Goal: Task Accomplishment & Management: Complete application form

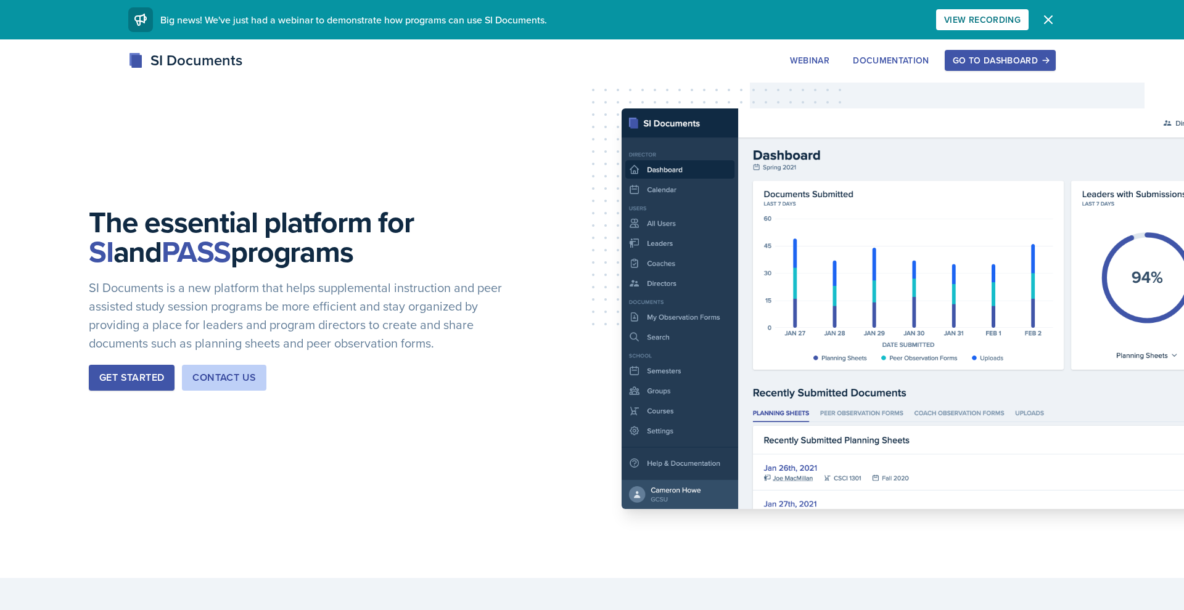
click at [990, 64] on div "Go to Dashboard" at bounding box center [1000, 60] width 95 height 10
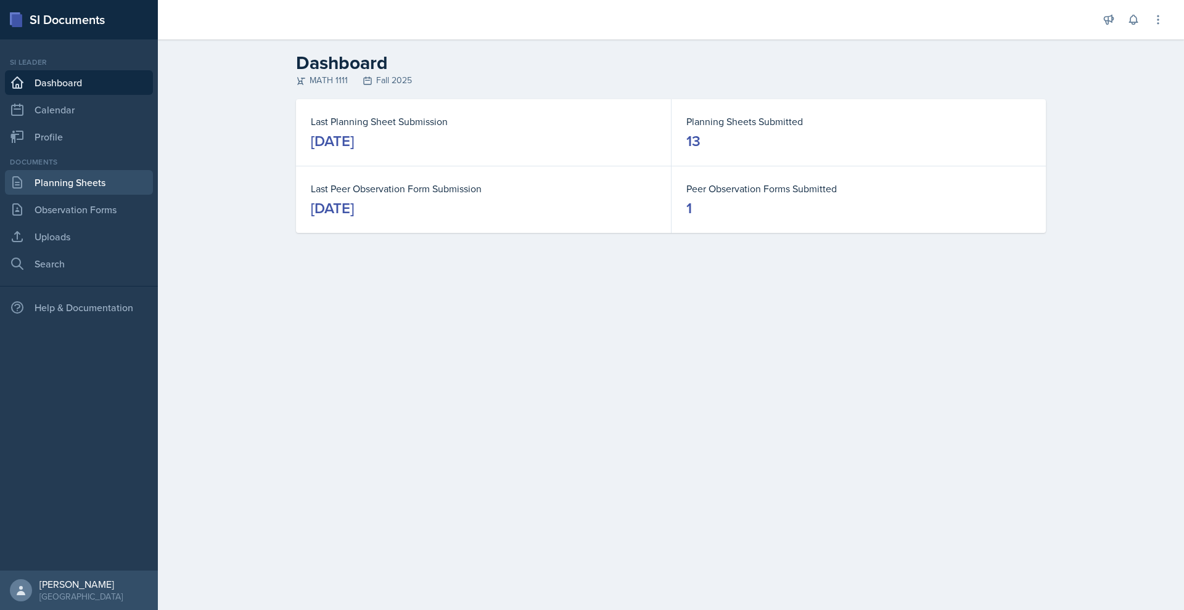
click at [72, 174] on link "Planning Sheets" at bounding box center [79, 182] width 148 height 25
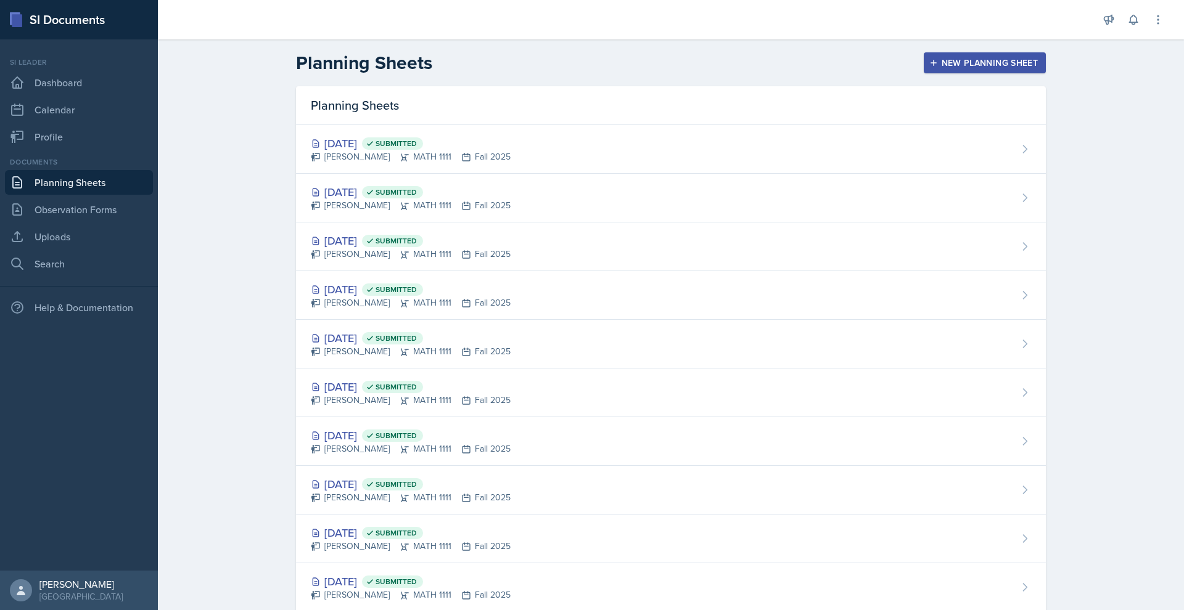
click at [945, 63] on div "New Planning Sheet" at bounding box center [985, 63] width 106 height 10
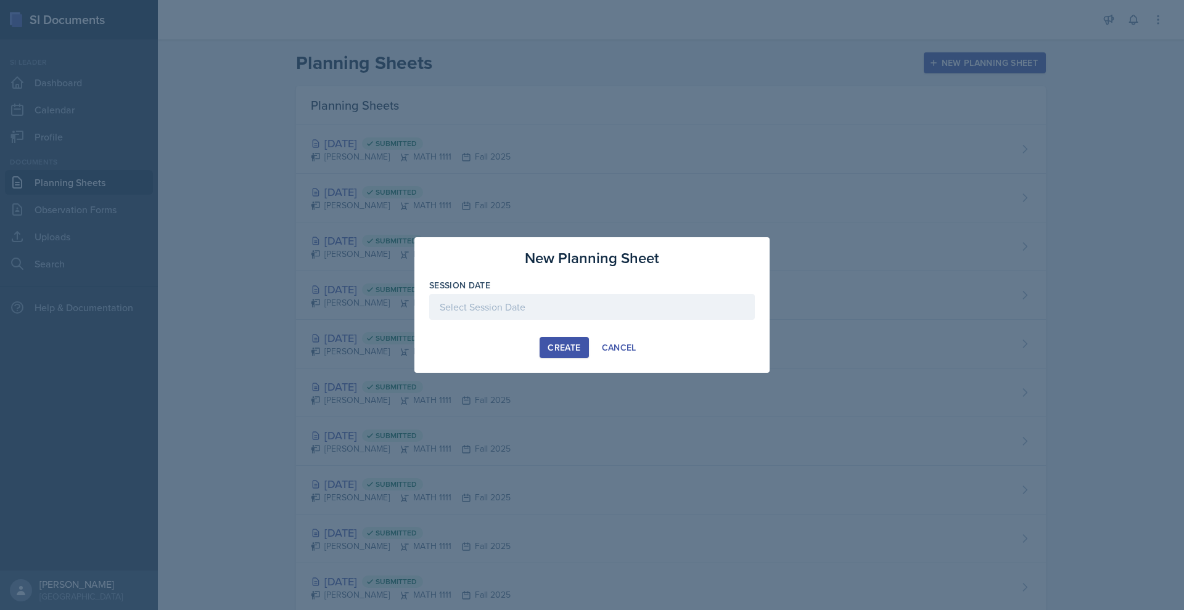
click at [613, 303] on div at bounding box center [592, 307] width 326 height 26
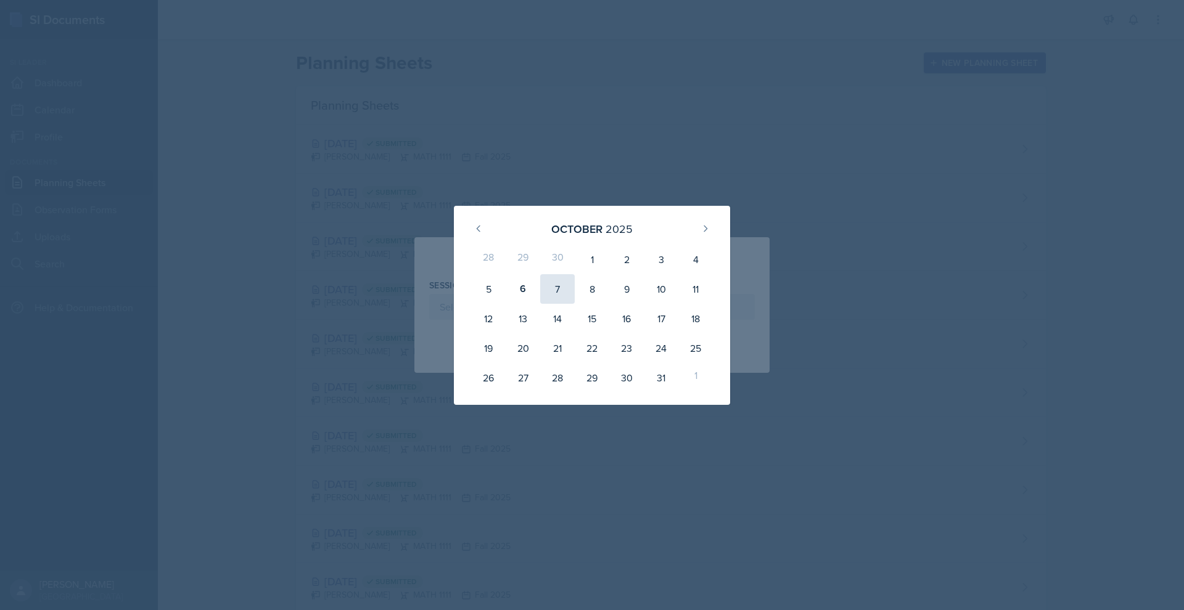
click at [559, 287] on div "7" at bounding box center [557, 289] width 35 height 30
type input "[DATE]"
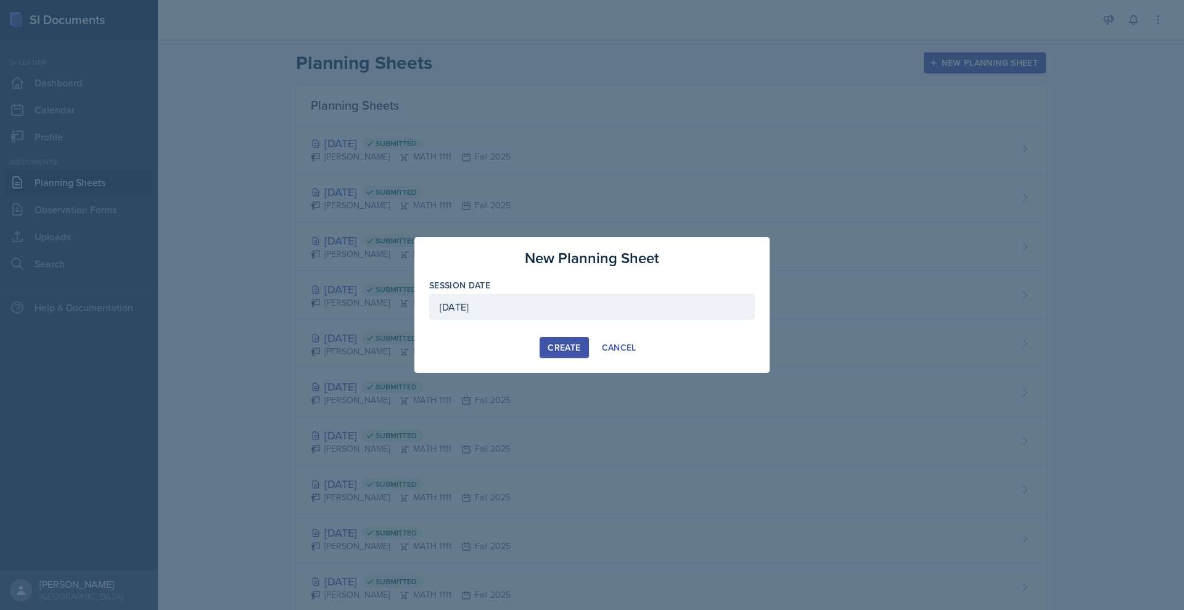
click at [561, 347] on div "Create" at bounding box center [564, 348] width 33 height 10
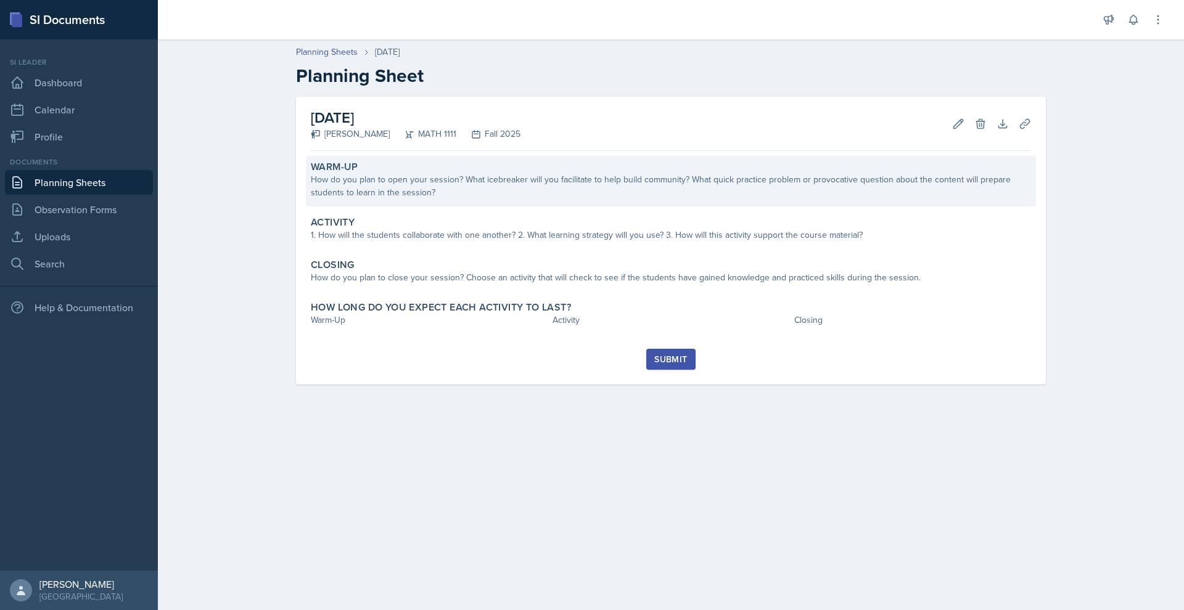
click at [418, 197] on div "How do you plan to open your session? What icebreaker will you facilitate to he…" at bounding box center [671, 186] width 720 height 26
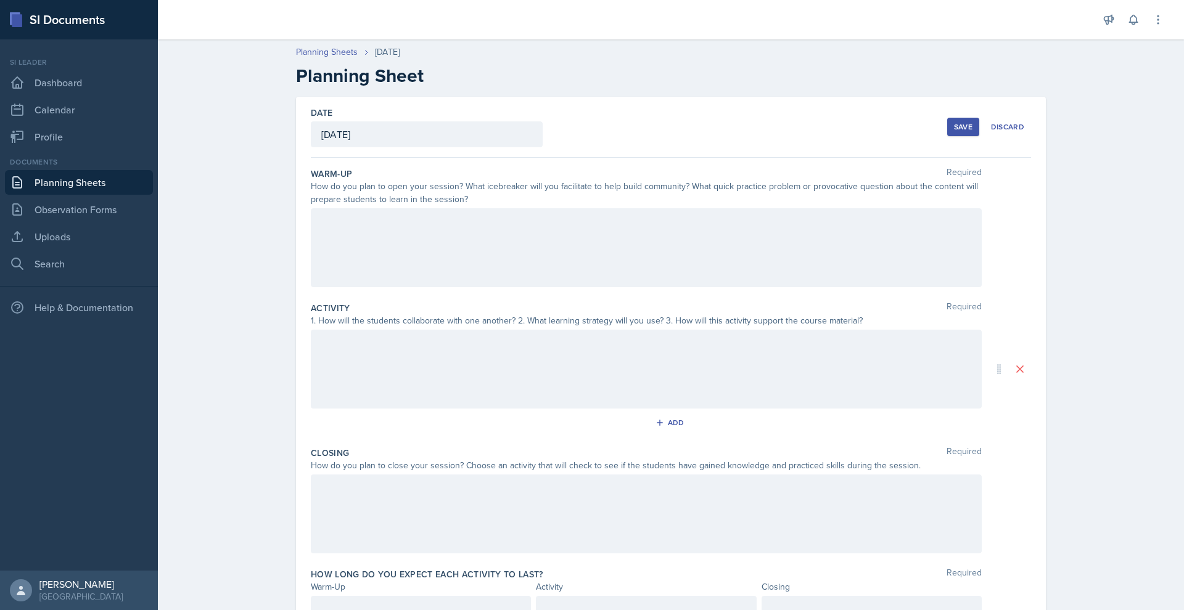
click at [405, 229] on div at bounding box center [646, 247] width 671 height 79
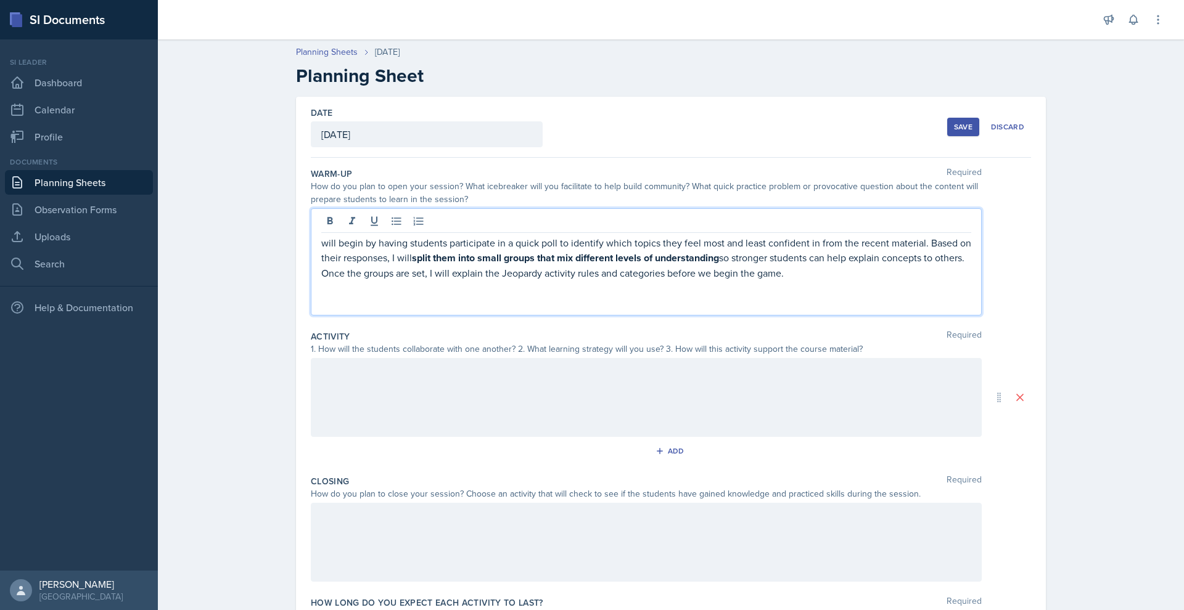
drag, startPoint x: 321, startPoint y: 244, endPoint x: 338, endPoint y: 310, distance: 68.0
click at [321, 244] on p "will begin by having students participate in a quick poll to identify which top…" at bounding box center [646, 258] width 650 height 45
drag, startPoint x: 429, startPoint y: 257, endPoint x: 740, endPoint y: 259, distance: 311.4
click at [740, 259] on p "I will begin by having students participate in a quick poll to identify which t…" at bounding box center [646, 258] width 650 height 45
click at [332, 219] on icon at bounding box center [330, 220] width 6 height 7
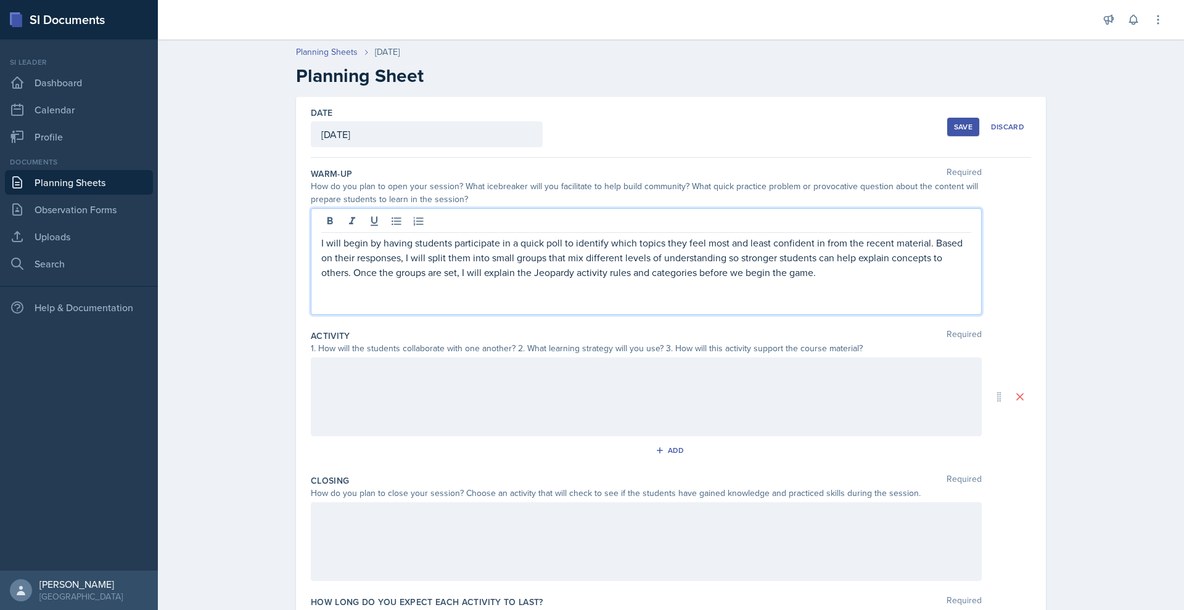
click at [460, 287] on p at bounding box center [646, 287] width 650 height 15
click at [369, 380] on div at bounding box center [646, 397] width 671 height 79
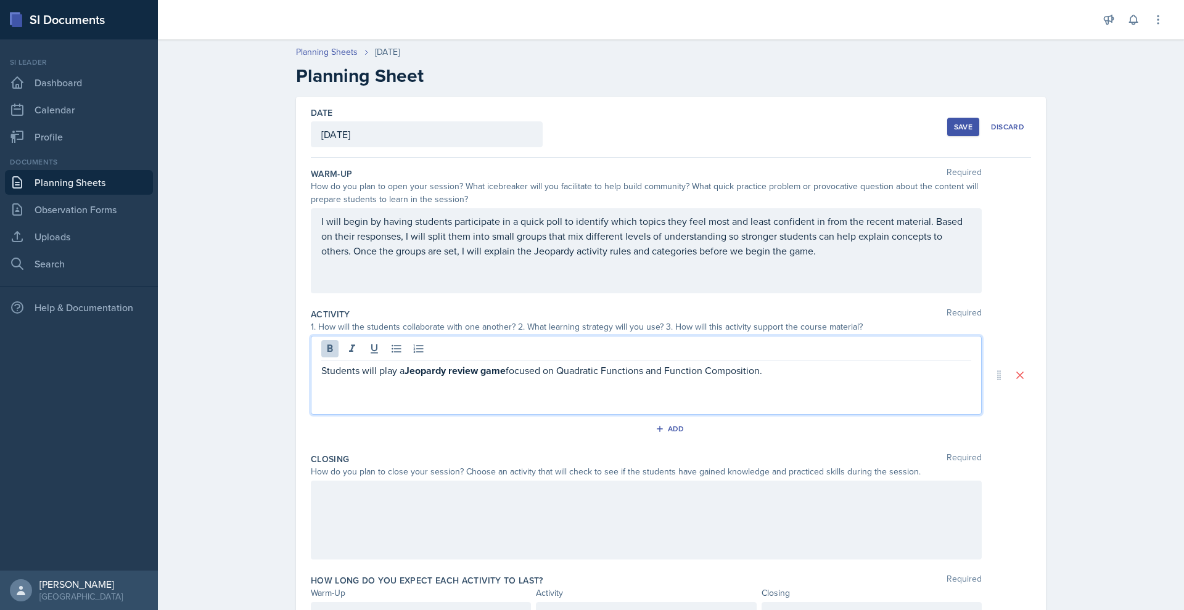
drag, startPoint x: 408, startPoint y: 372, endPoint x: 528, endPoint y: 375, distance: 120.3
click at [528, 375] on p "Students will play a Jeopardy review game focused on Quadratic Functions and Fu…" at bounding box center [646, 370] width 650 height 15
click at [515, 378] on p "Students will play a Jeopardy review game focused on Quadratic Functions and Fu…" at bounding box center [646, 370] width 650 height 15
click at [411, 374] on strong "Jeopardy review game" at bounding box center [454, 371] width 101 height 14
drag, startPoint x: 408, startPoint y: 372, endPoint x: 507, endPoint y: 373, distance: 98.7
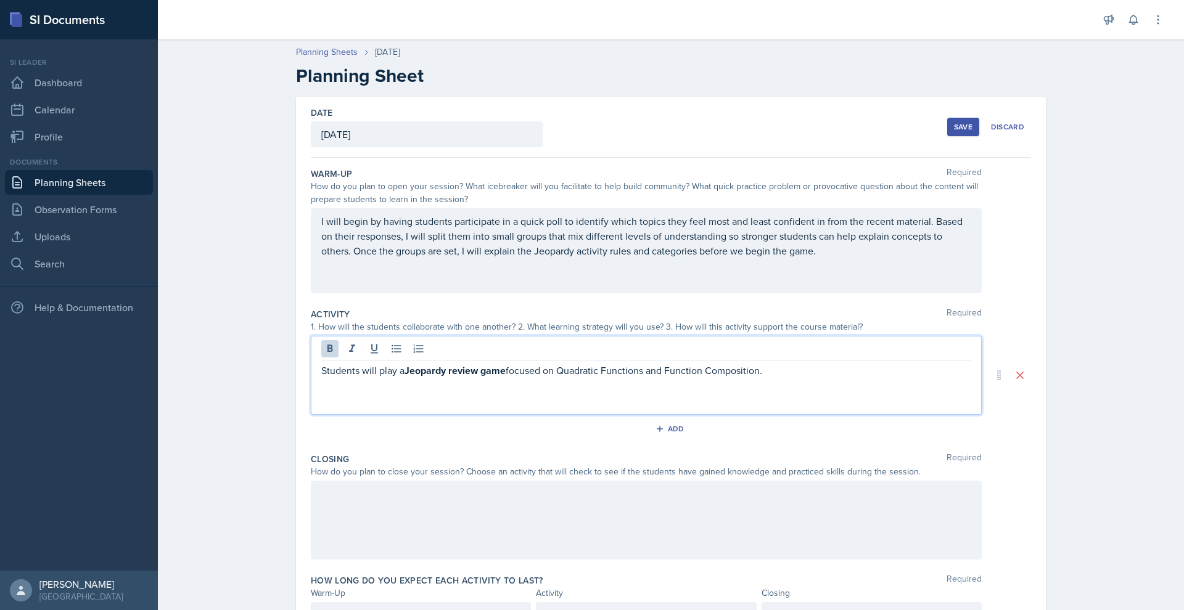
click at [506, 373] on strong "Jeopardy review game" at bounding box center [454, 371] width 101 height 14
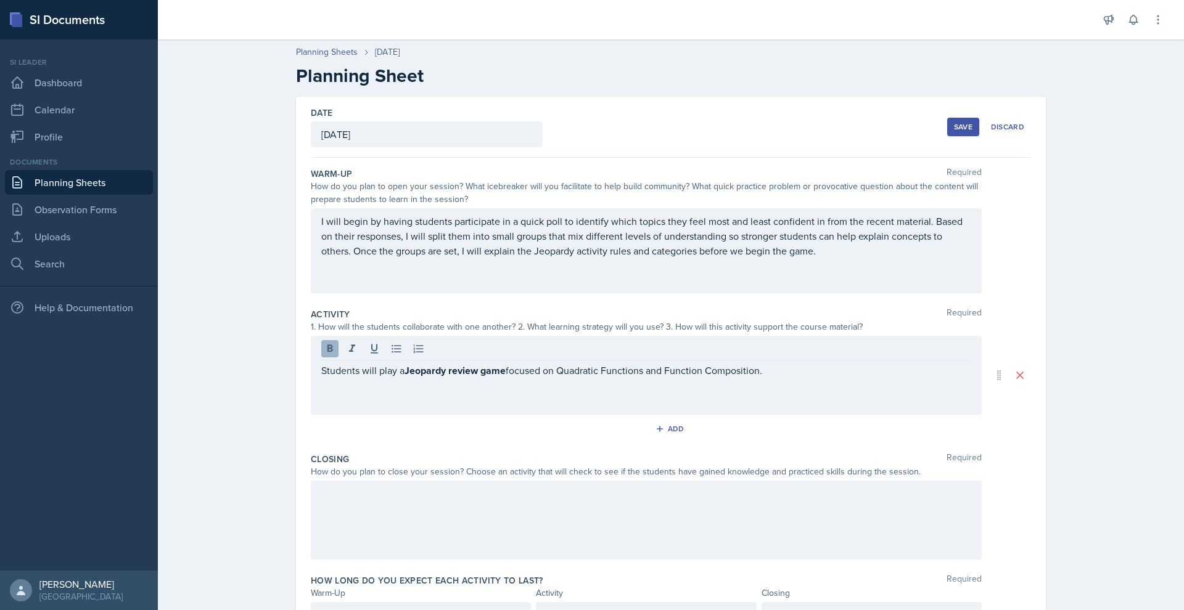
click at [332, 348] on icon at bounding box center [330, 349] width 12 height 12
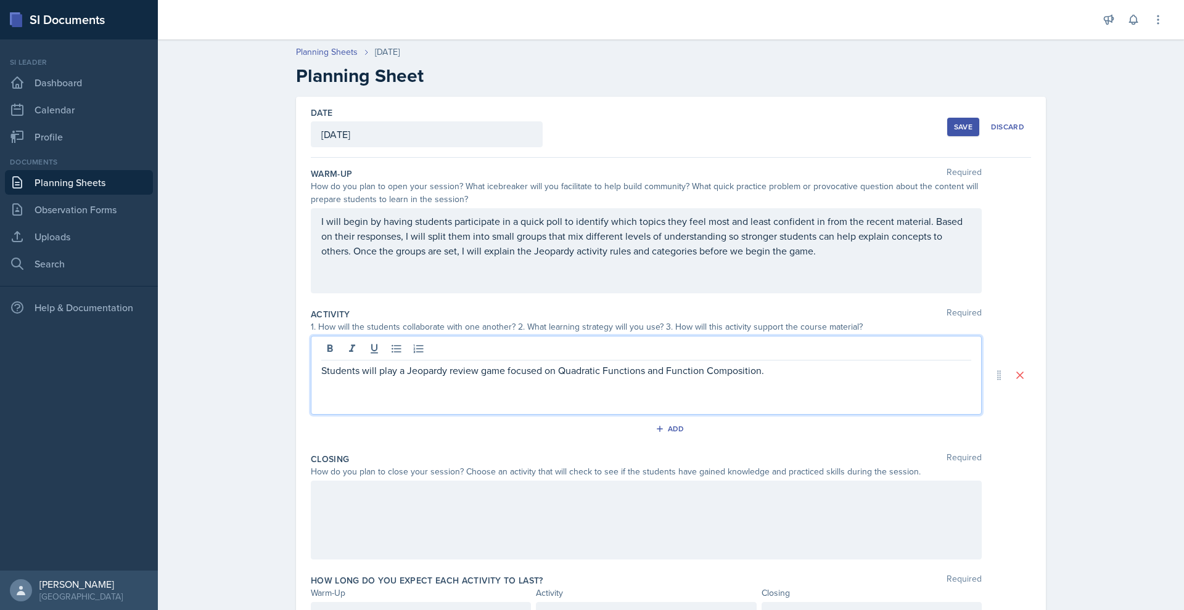
click at [786, 375] on p "Students will play a Jeopardy review game focused on Quadratic Functions and Fu…" at bounding box center [646, 370] width 650 height 15
click at [329, 388] on p at bounding box center [646, 385] width 650 height 15
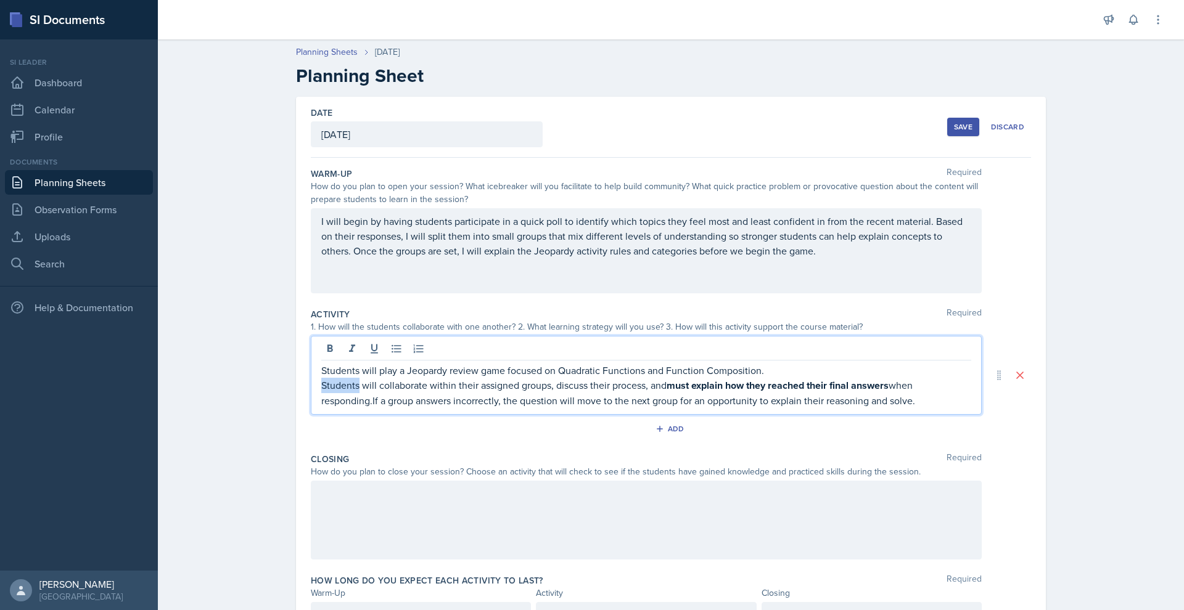
drag, startPoint x: 359, startPoint y: 388, endPoint x: 297, endPoint y: 392, distance: 62.4
click at [297, 392] on div "Date [DATE] [DATE] 28 29 30 1 2 3 4 5 6 7 8 9 10 11 12 13 14 15 16 17 18 19 20 …" at bounding box center [671, 372] width 750 height 551
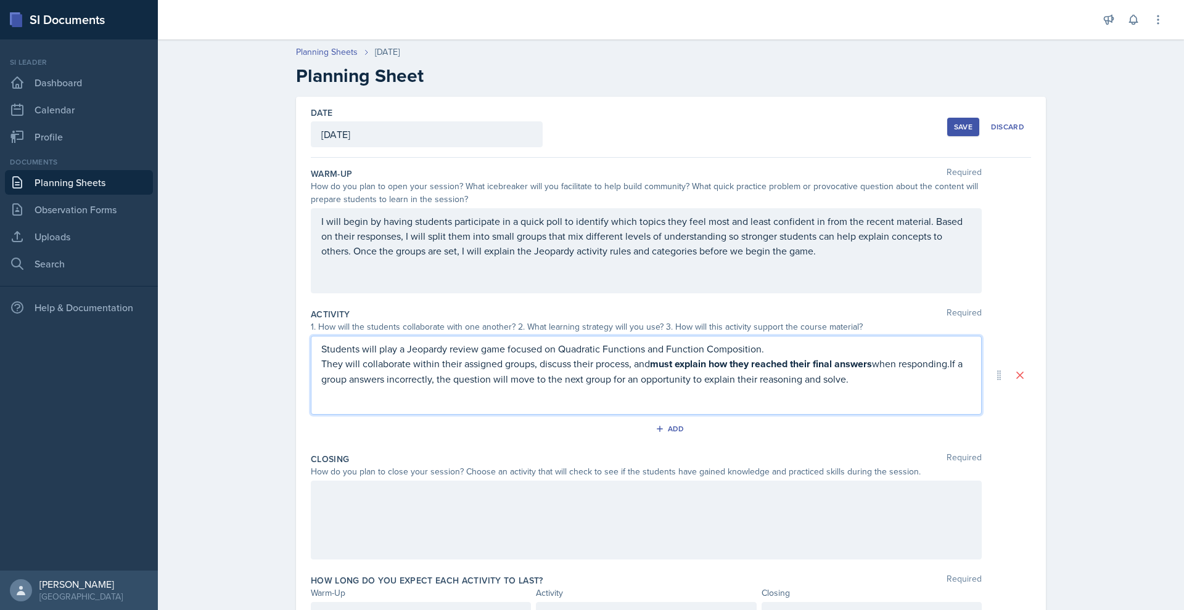
drag, startPoint x: 654, startPoint y: 365, endPoint x: 875, endPoint y: 370, distance: 220.8
click at [872, 370] on strong "must explain how they reached their final answers" at bounding box center [761, 364] width 222 height 14
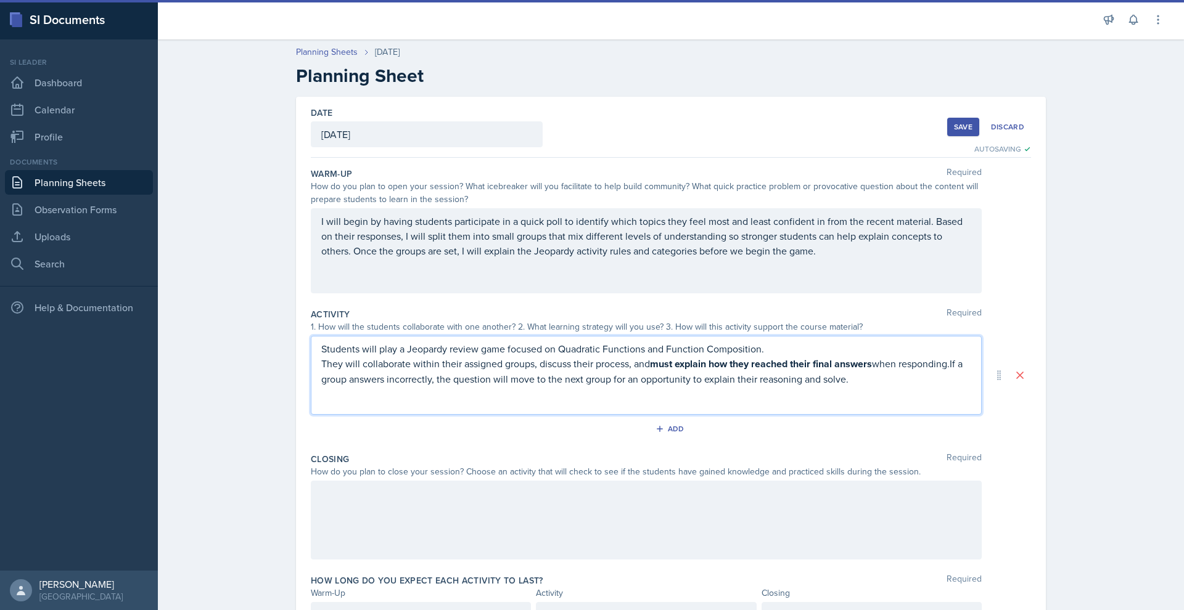
scroll to position [16, 0]
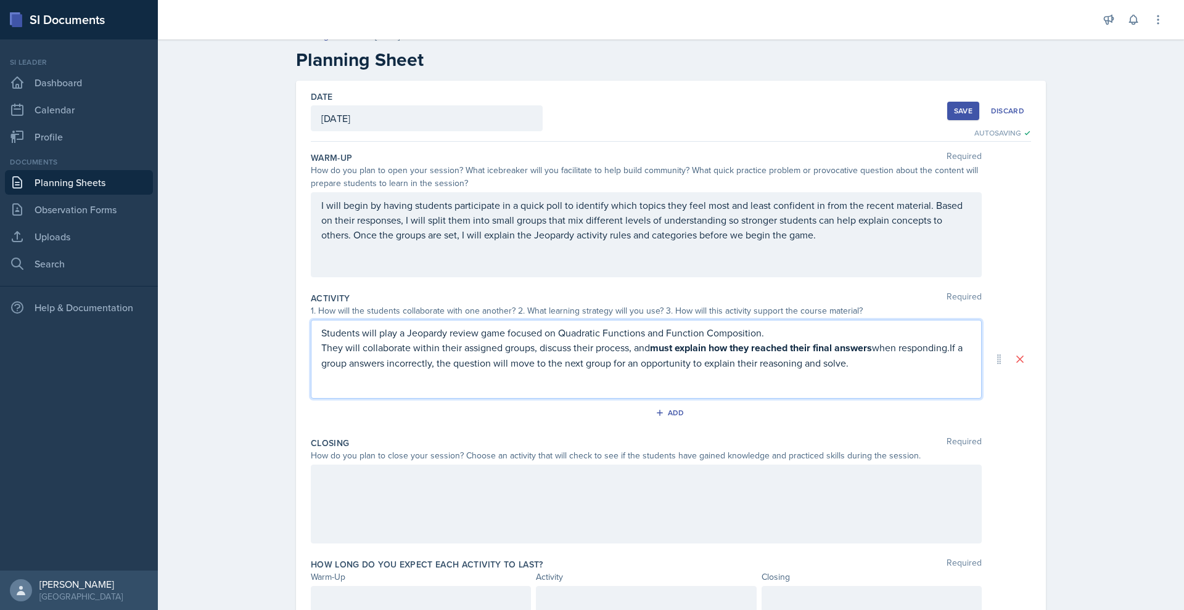
click at [485, 345] on p "They will collaborate within their assigned groups, discuss their process, and …" at bounding box center [646, 355] width 650 height 30
click at [953, 348] on p "They will collaborate within their assigned groups, discuss their process, and …" at bounding box center [646, 355] width 650 height 30
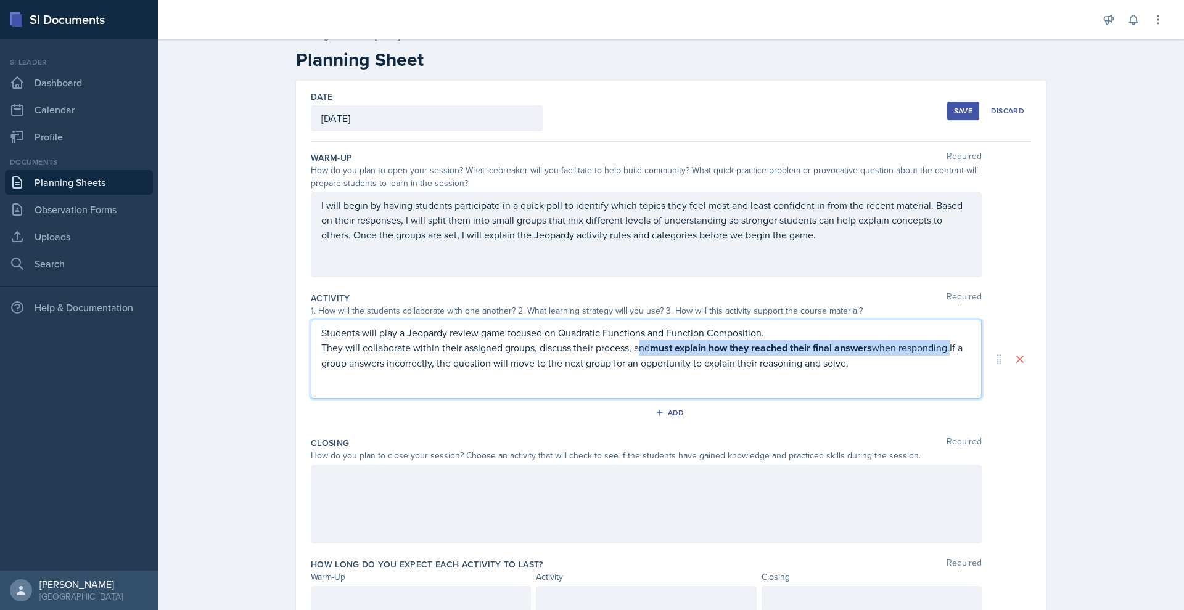
drag, startPoint x: 953, startPoint y: 348, endPoint x: 638, endPoint y: 350, distance: 315.1
click at [638, 350] on p "They will collaborate within their assigned groups, discuss their process, and …" at bounding box center [646, 355] width 650 height 30
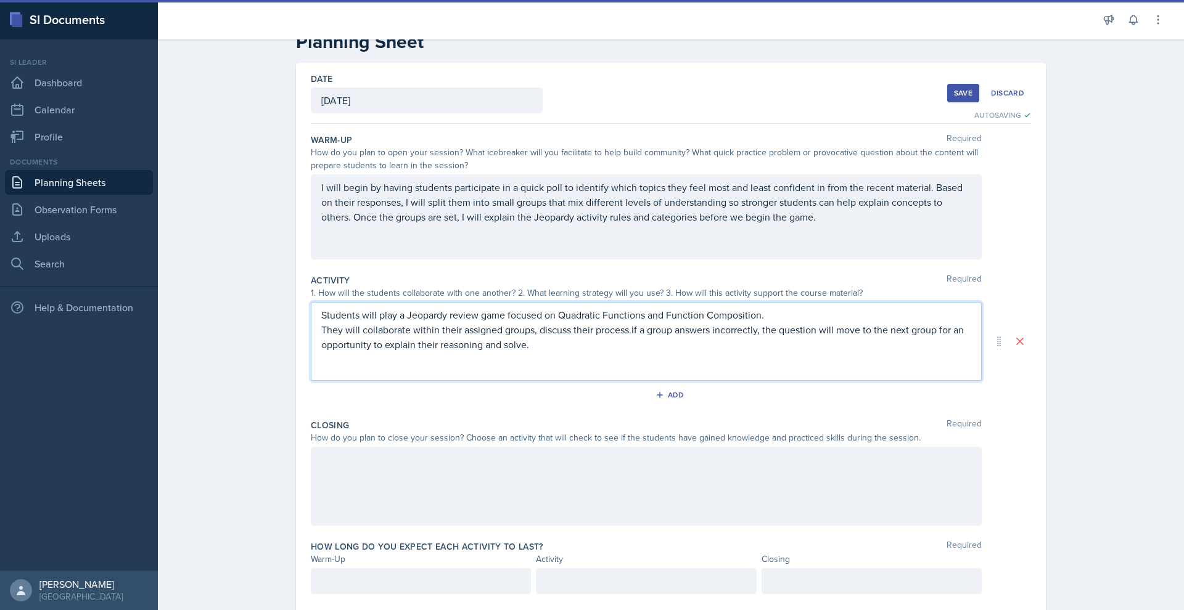
scroll to position [52, 0]
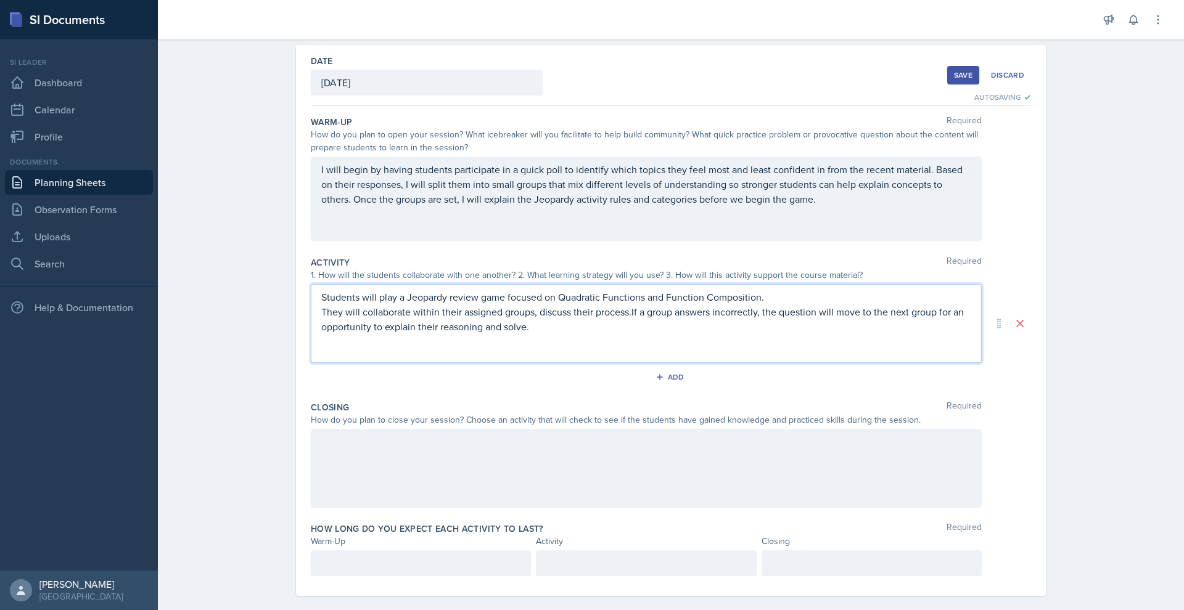
click at [429, 464] on div at bounding box center [646, 468] width 671 height 79
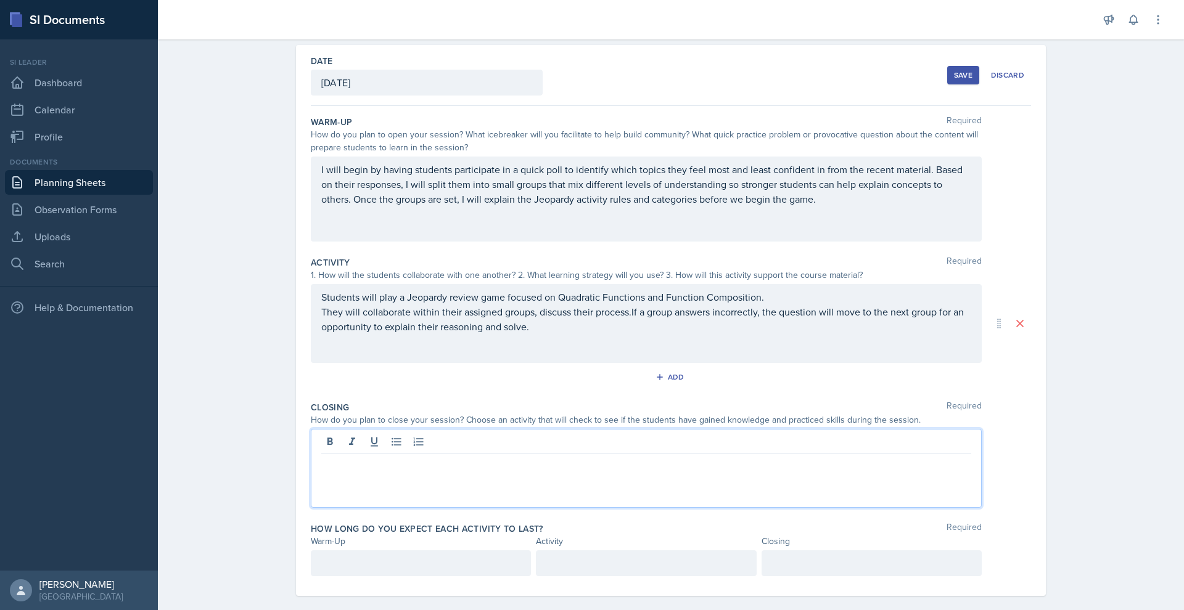
click at [617, 557] on div at bounding box center [646, 564] width 220 height 26
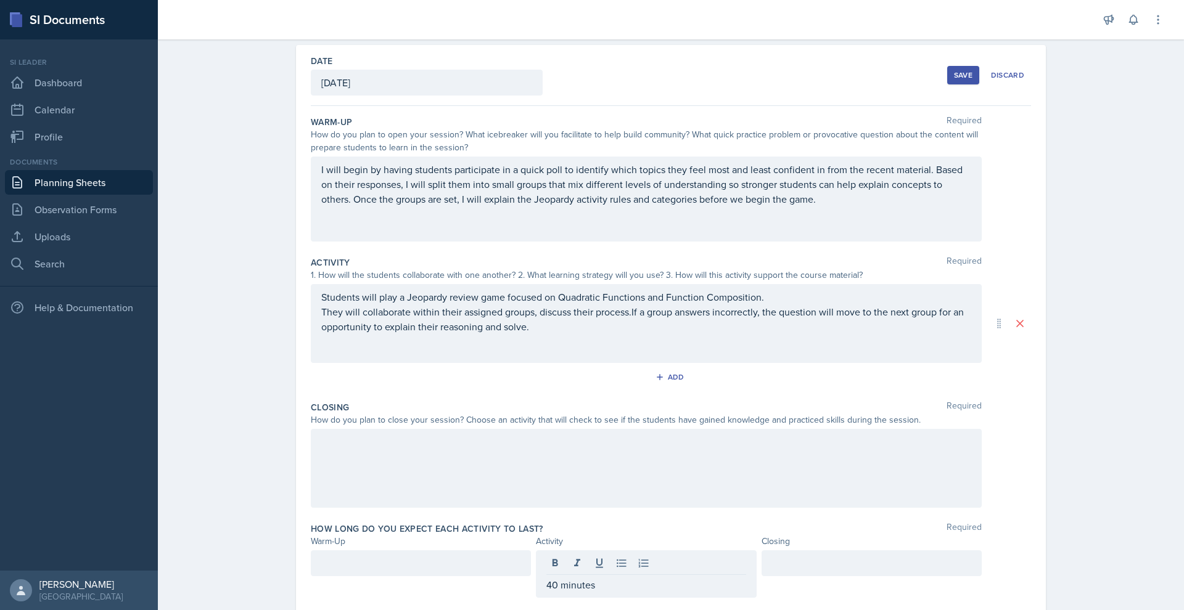
click at [410, 553] on div at bounding box center [421, 564] width 220 height 26
click at [797, 562] on div at bounding box center [871, 564] width 220 height 26
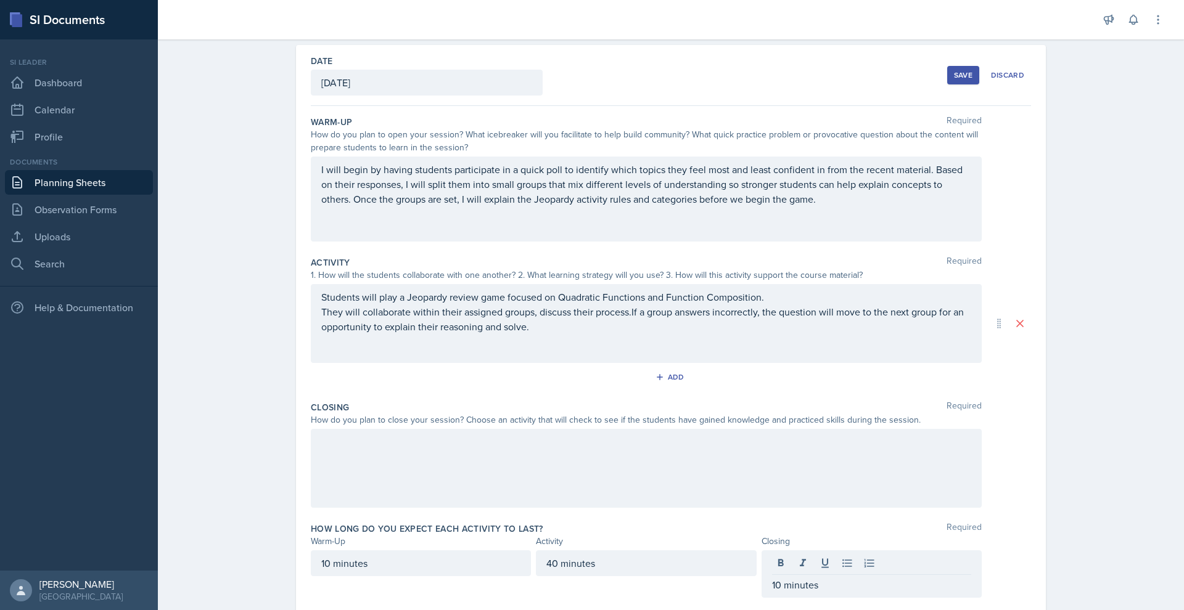
click at [342, 454] on div at bounding box center [646, 468] width 671 height 79
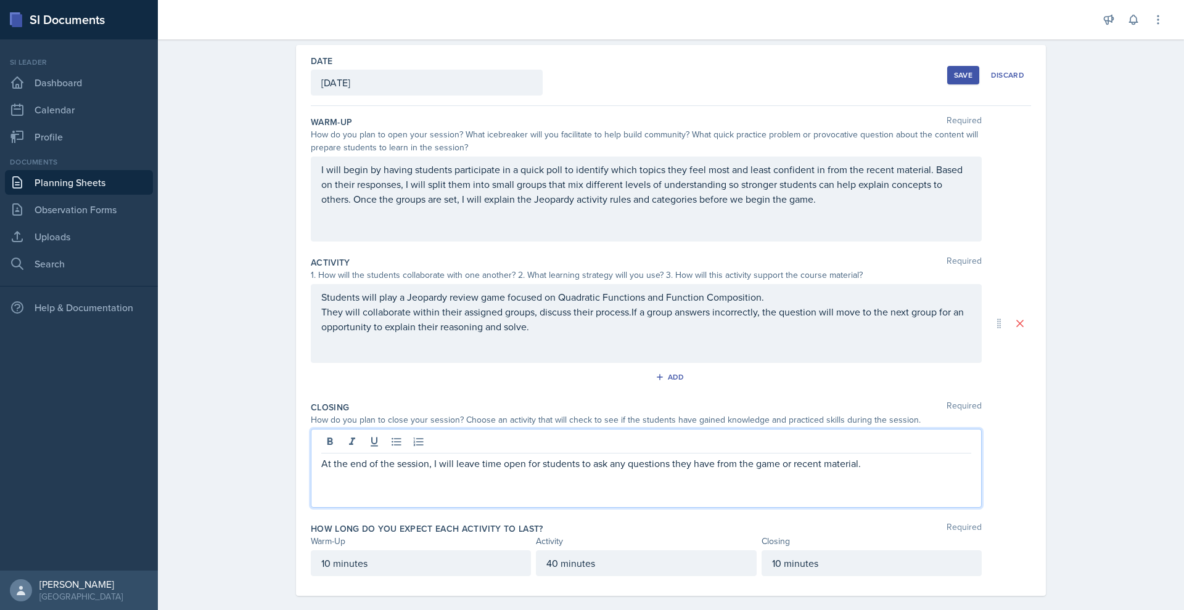
scroll to position [67, 0]
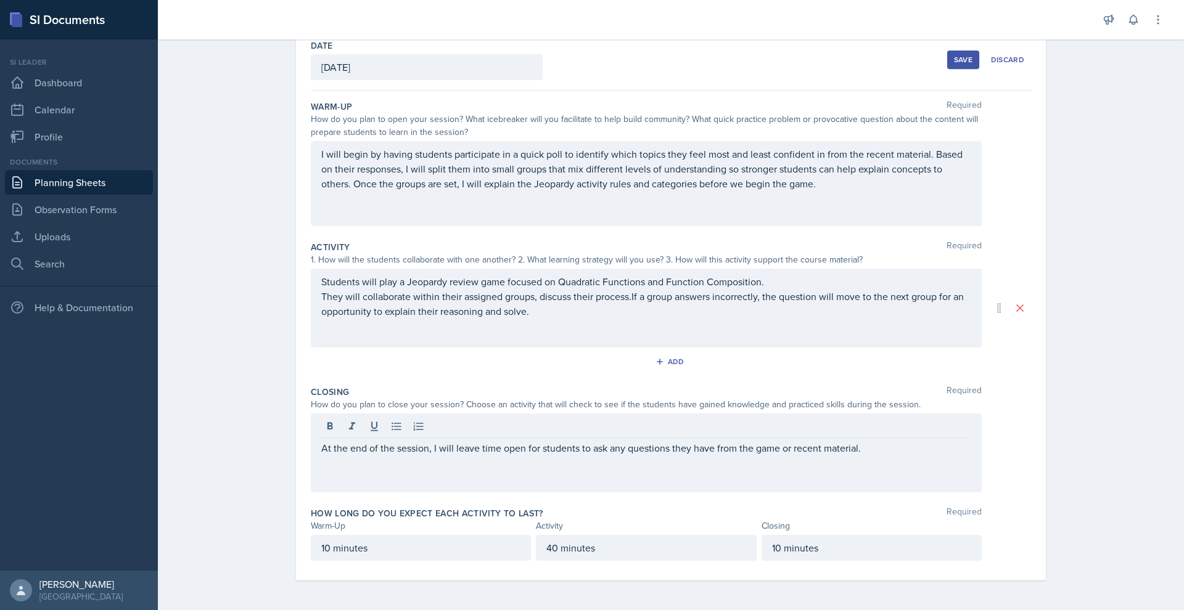
click at [963, 59] on div "Save" at bounding box center [963, 60] width 18 height 10
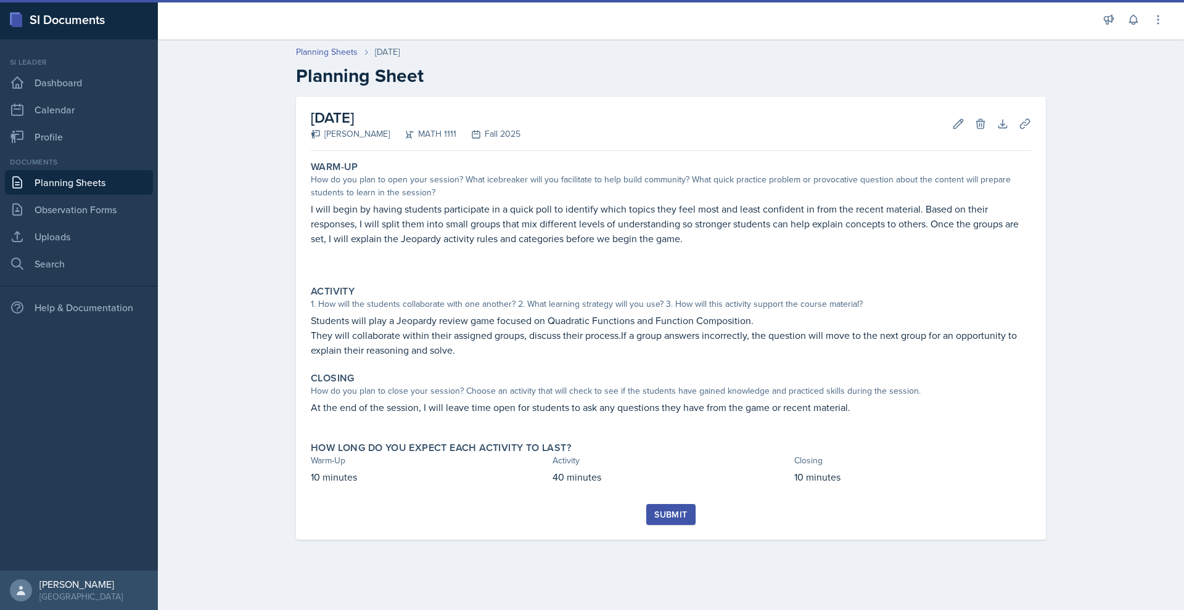
scroll to position [0, 0]
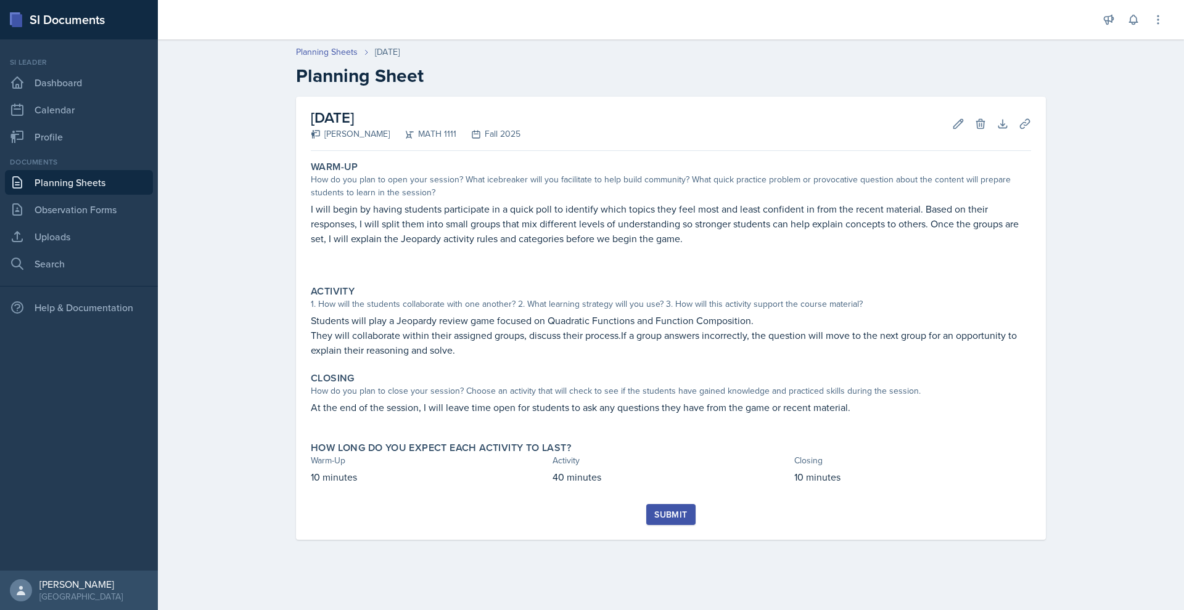
click at [665, 514] on div "Submit" at bounding box center [670, 515] width 33 height 10
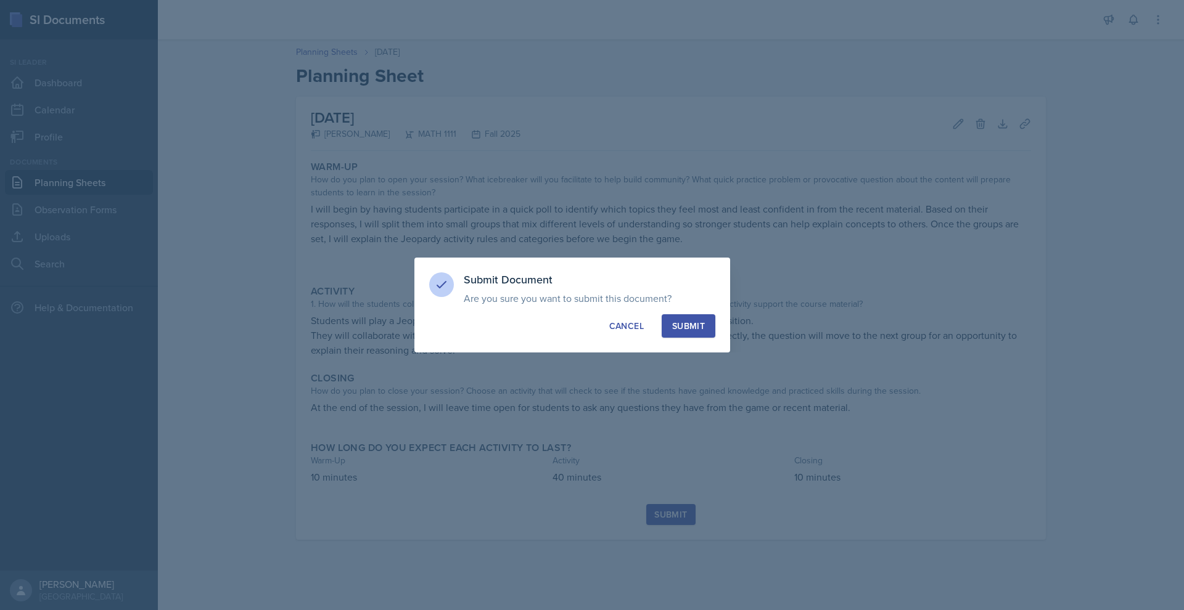
click at [689, 330] on div "Submit" at bounding box center [688, 326] width 33 height 12
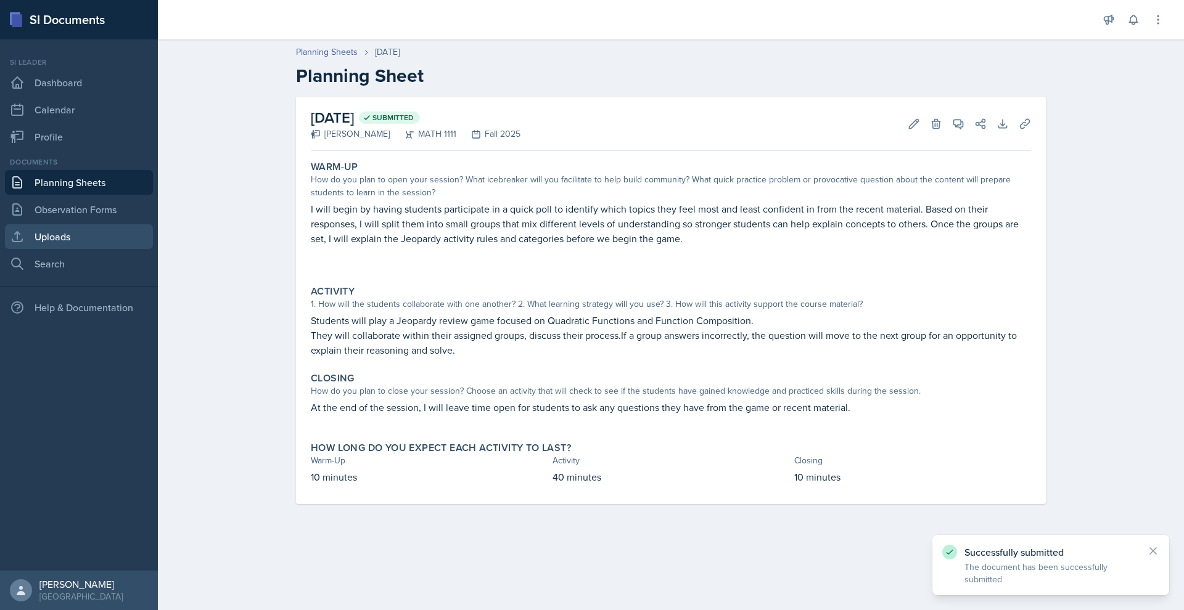
click at [50, 242] on link "Uploads" at bounding box center [79, 236] width 148 height 25
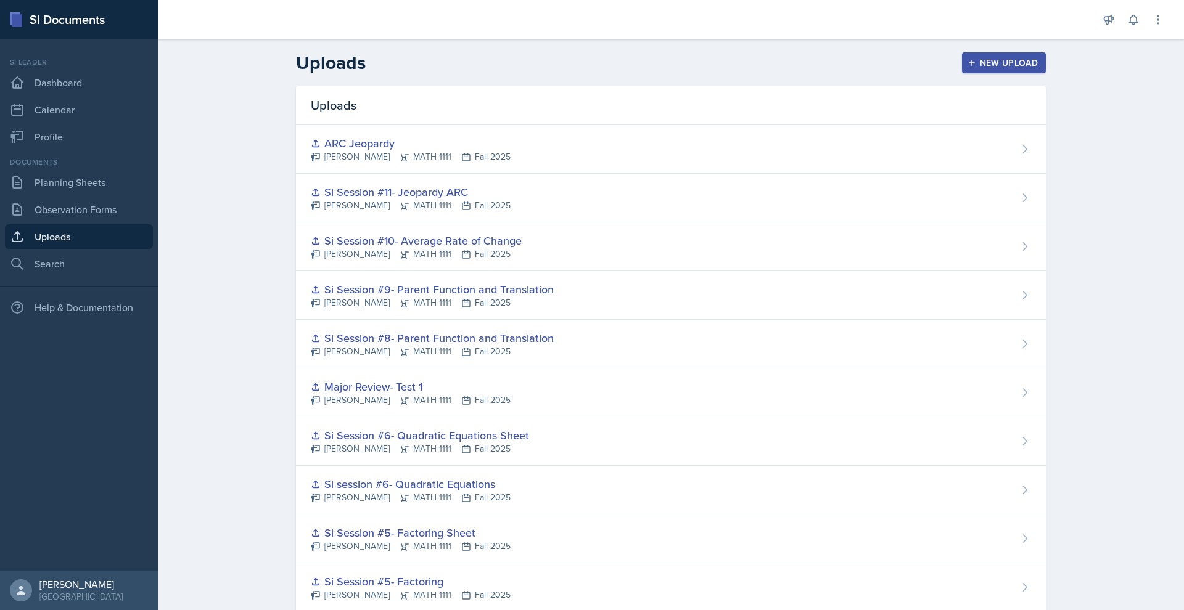
click at [1006, 59] on div "New Upload" at bounding box center [1004, 63] width 68 height 10
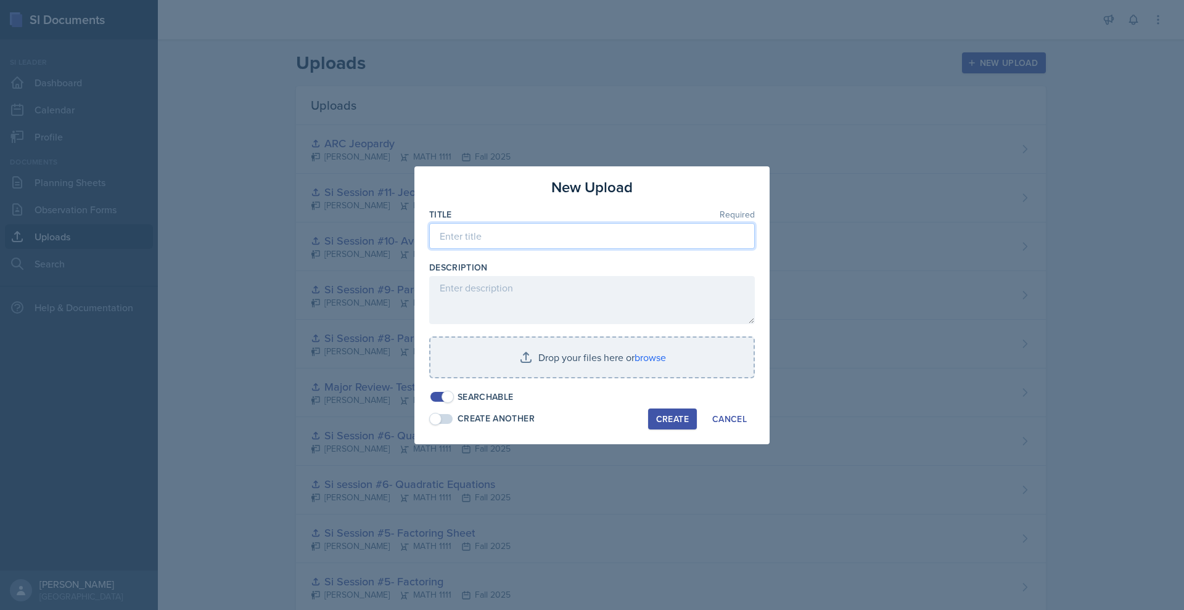
click at [495, 236] on input at bounding box center [592, 236] width 326 height 26
type input "Si session #12"
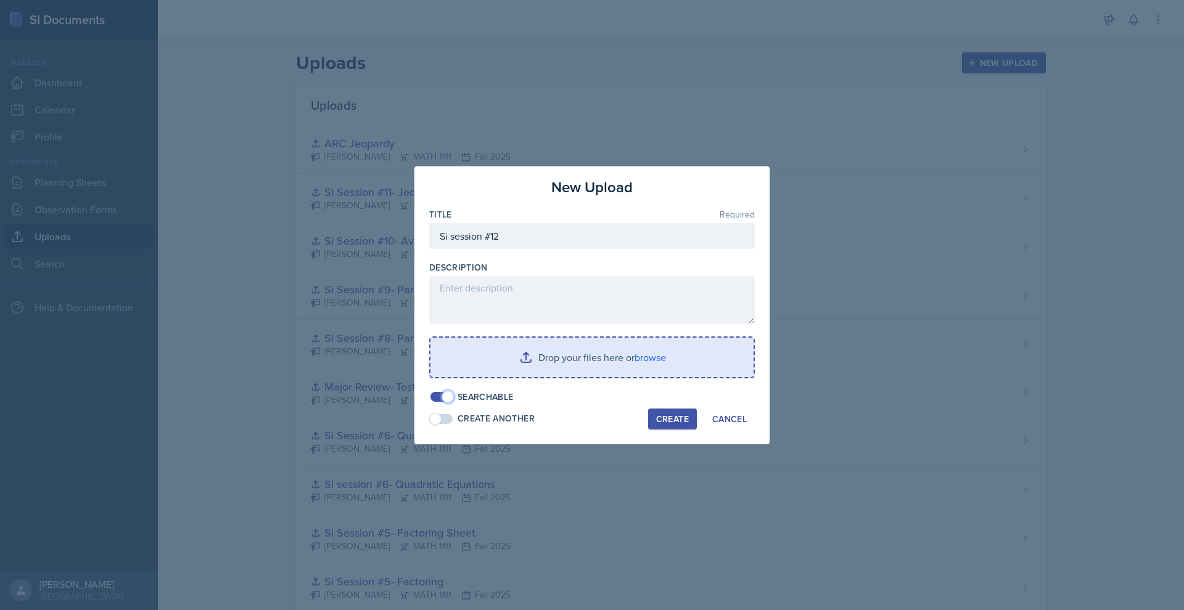
click at [607, 367] on input "file" at bounding box center [591, 357] width 323 height 39
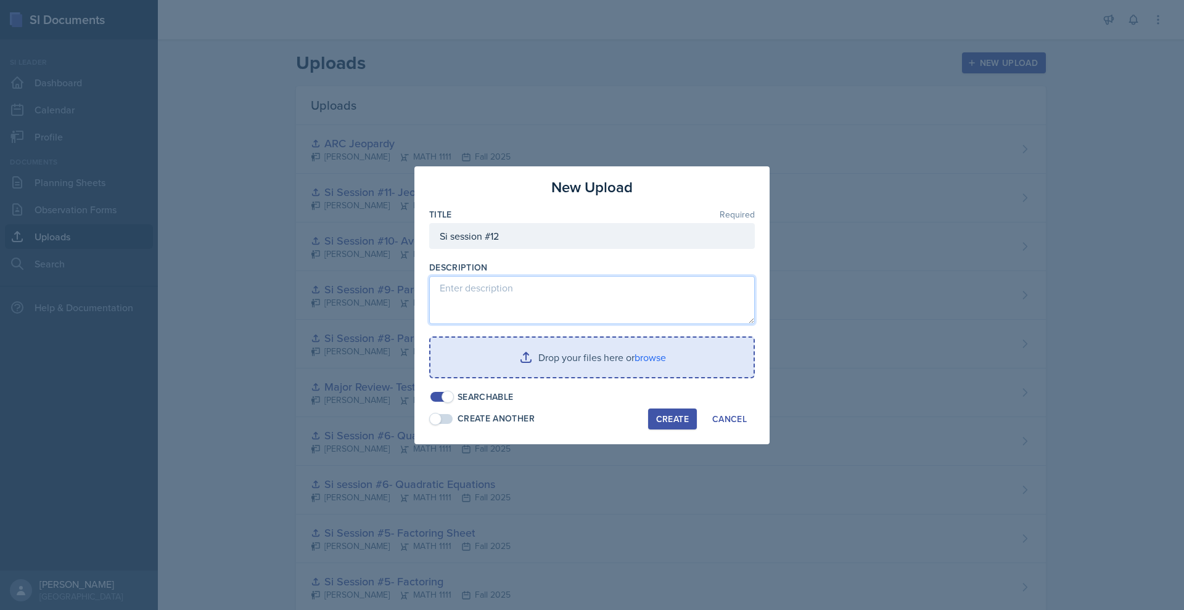
click at [502, 291] on textarea at bounding box center [592, 300] width 326 height 48
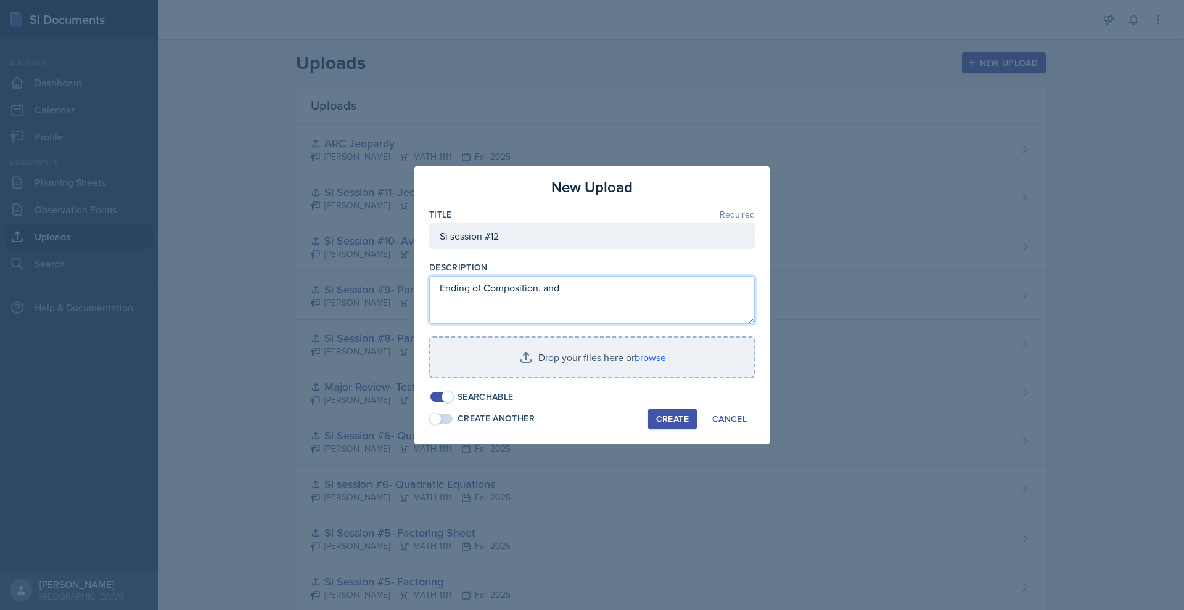
type textarea "Ending of Composition. and"
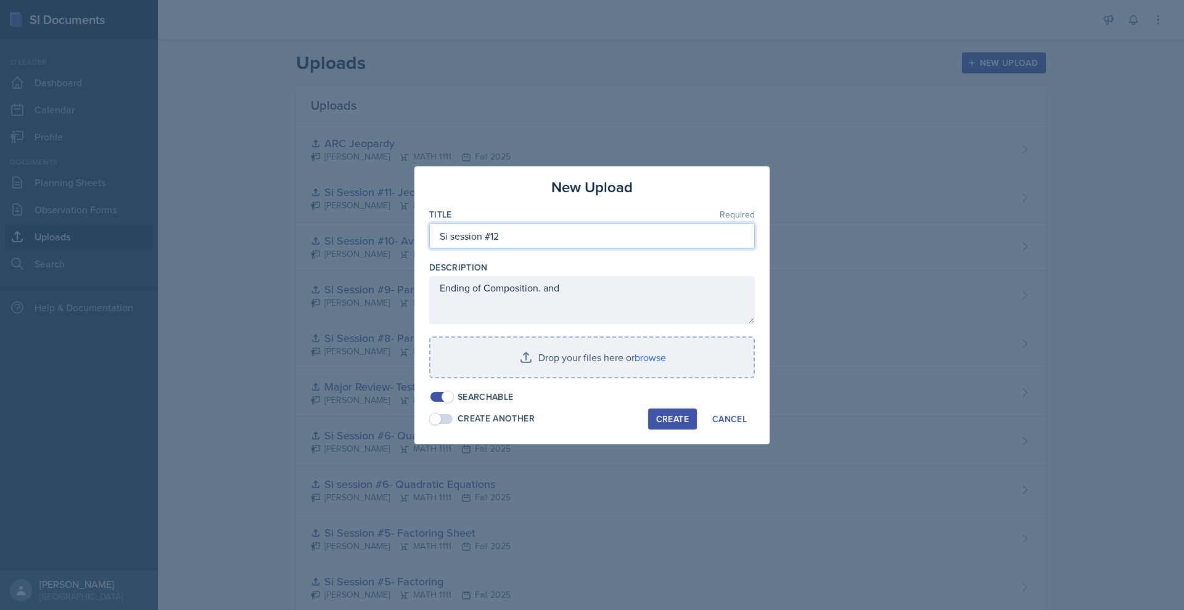
click at [522, 238] on input "Si session #12" at bounding box center [592, 236] width 326 height 26
paste input "Quadratic Functions & Function Composition"
type input "Si session #12-Quadratic Functions & Function Composition"
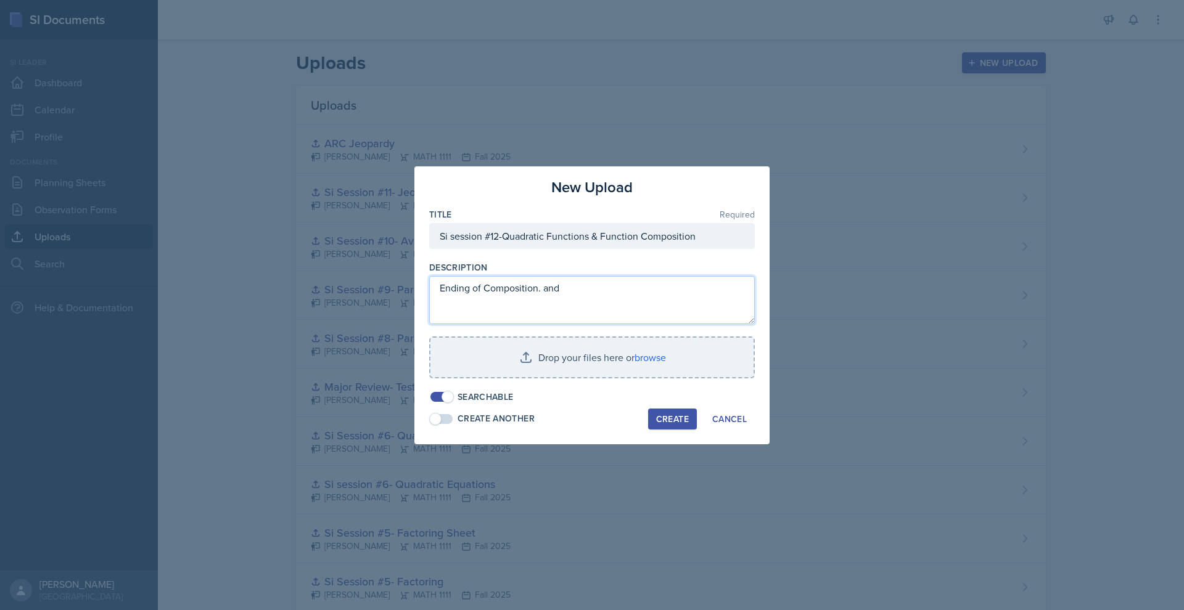
drag, startPoint x: 560, startPoint y: 287, endPoint x: 361, endPoint y: 295, distance: 199.3
click at [361, 295] on div "New Upload Title Required Si session #12-Quadratic Functions & Function Composi…" at bounding box center [592, 305] width 1184 height 610
click at [452, 287] on textarea "Ending of Composition. and" at bounding box center [592, 300] width 326 height 48
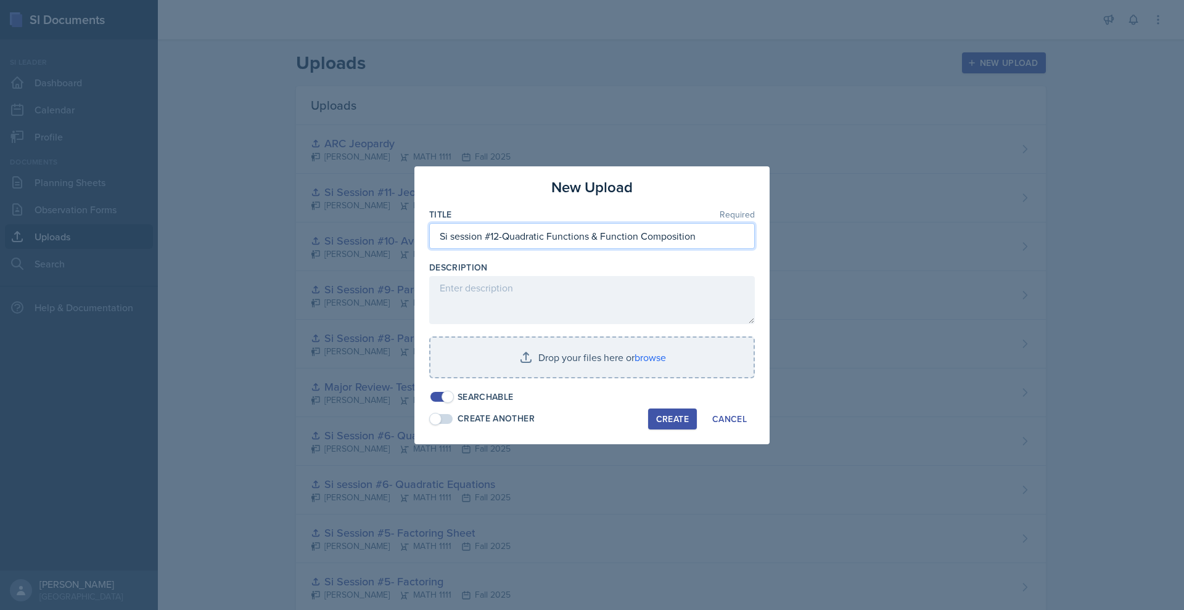
click at [504, 237] on input "Si session #12-Quadratic Functions & Function Composition" at bounding box center [592, 236] width 326 height 26
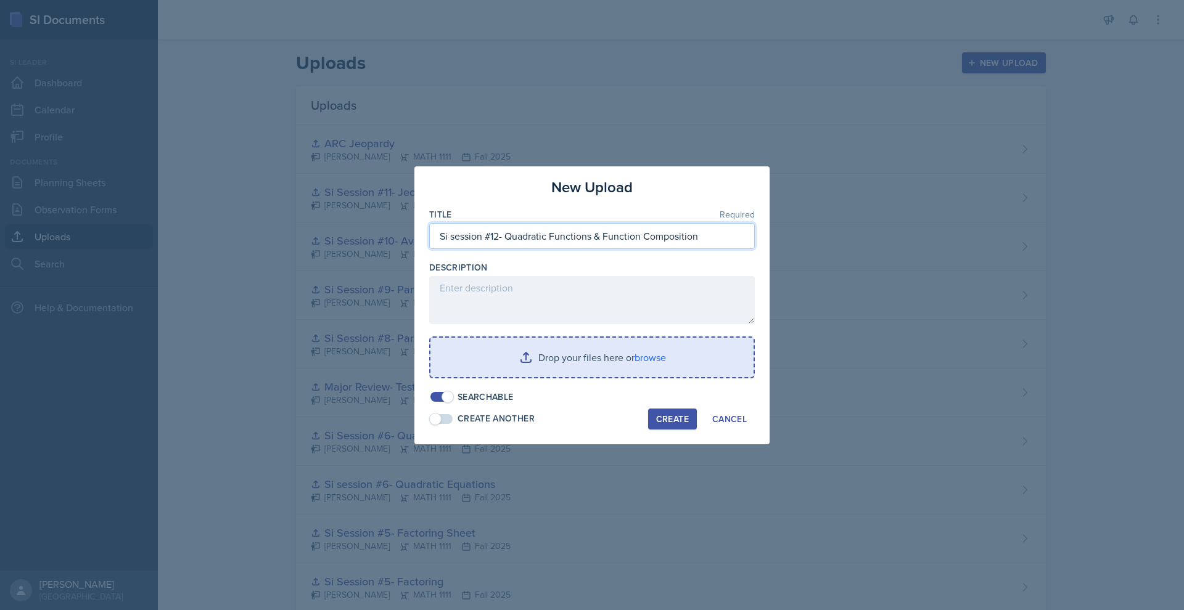
type input "Si session #12- Quadratic Functions & Function Composition"
click at [517, 360] on input "file" at bounding box center [591, 357] width 323 height 39
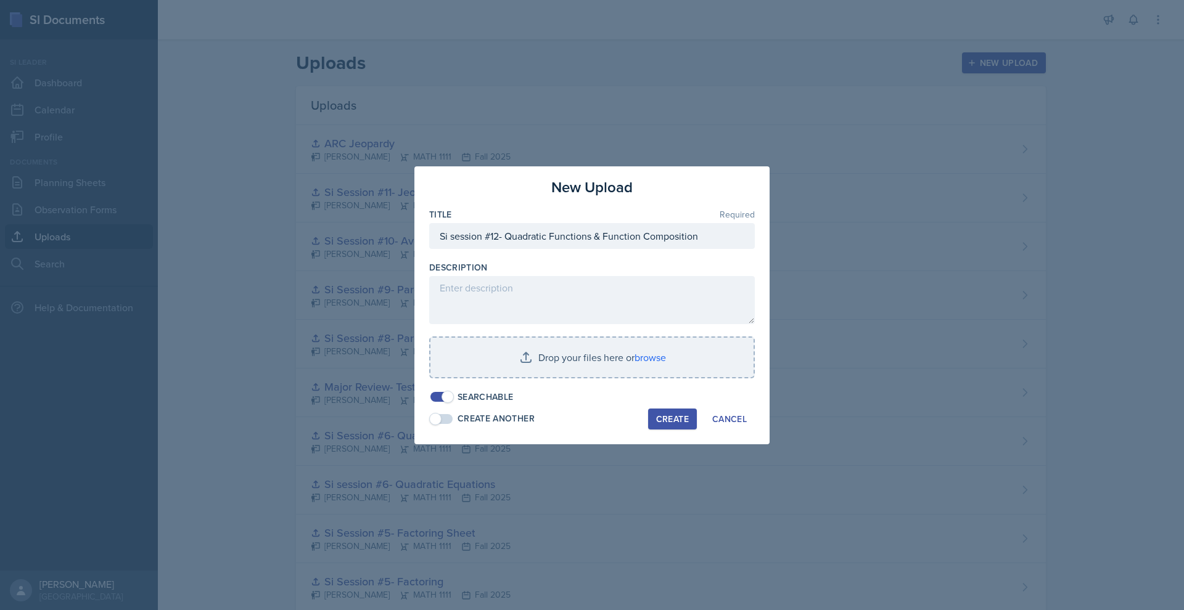
click at [522, 361] on input "file" at bounding box center [591, 357] width 323 height 39
click at [663, 417] on div "Create" at bounding box center [672, 419] width 33 height 10
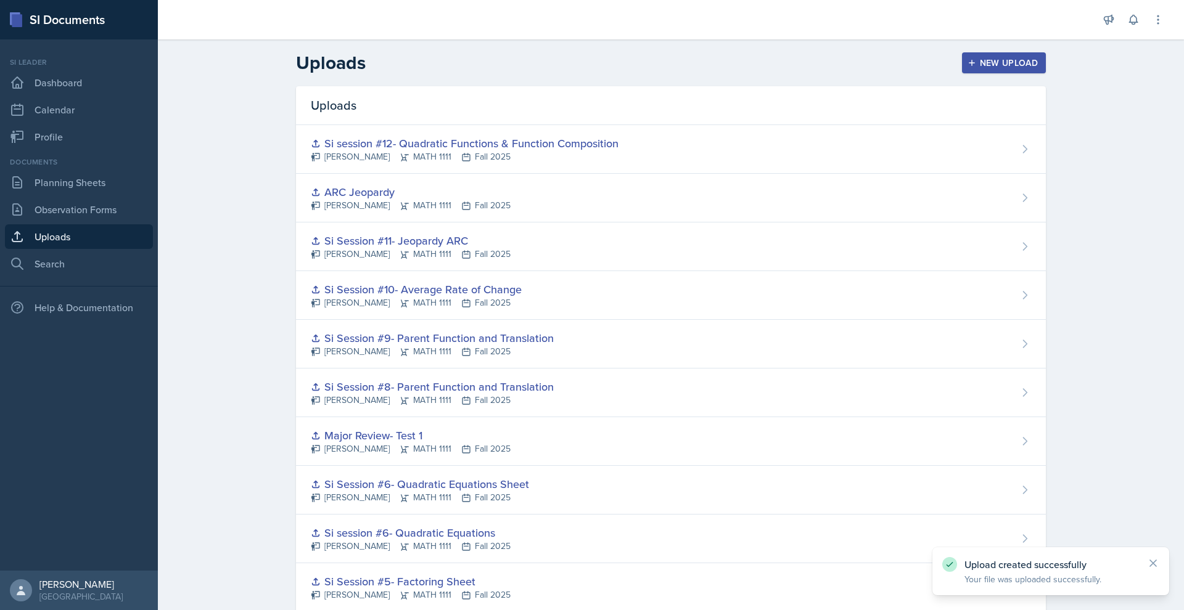
click at [1001, 66] on div "New Upload" at bounding box center [1004, 63] width 68 height 10
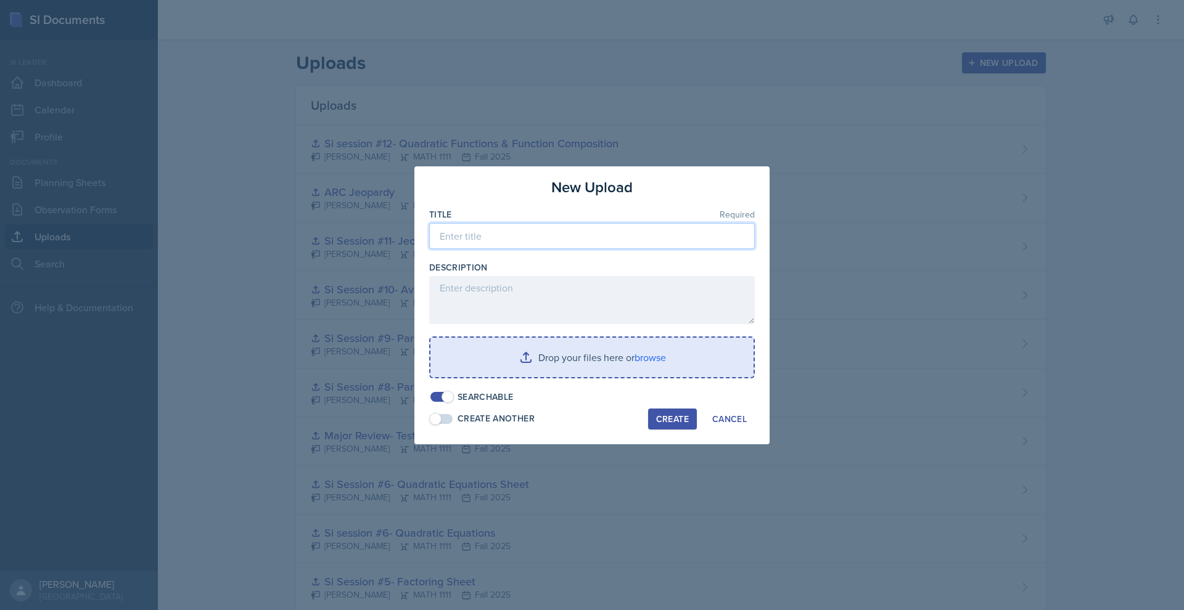
click at [482, 232] on input at bounding box center [592, 236] width 326 height 26
paste input "Quadratic Functions & Function Composition"
type input "Quadratic Functions & Function Composition Jeopardy"
click at [557, 371] on input "file" at bounding box center [591, 357] width 323 height 39
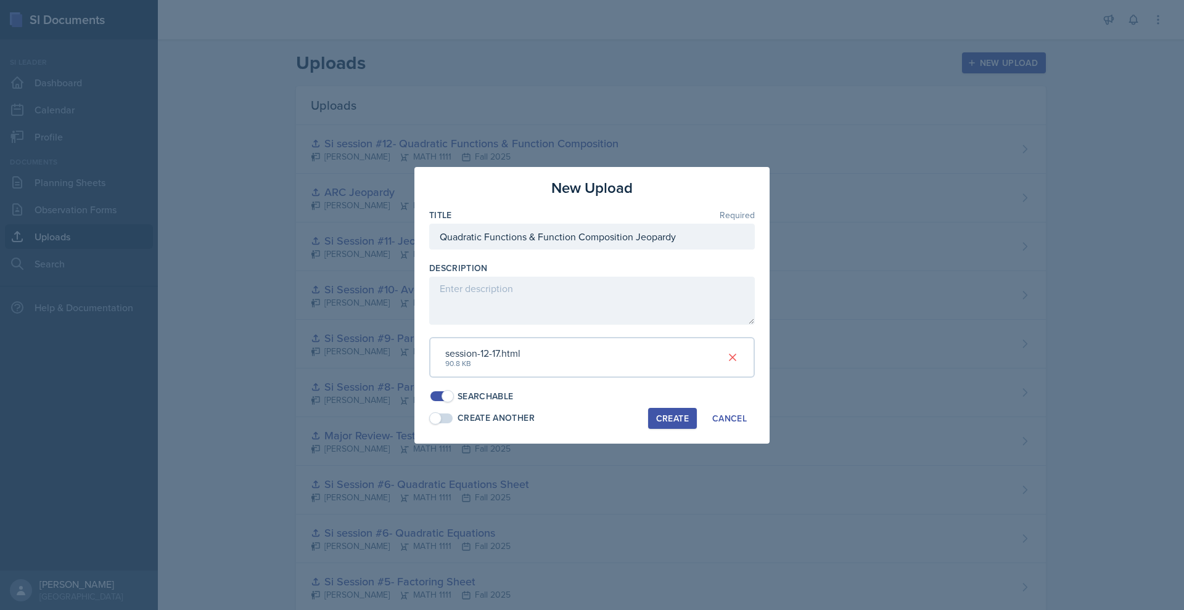
click at [660, 414] on div "Create" at bounding box center [672, 419] width 33 height 10
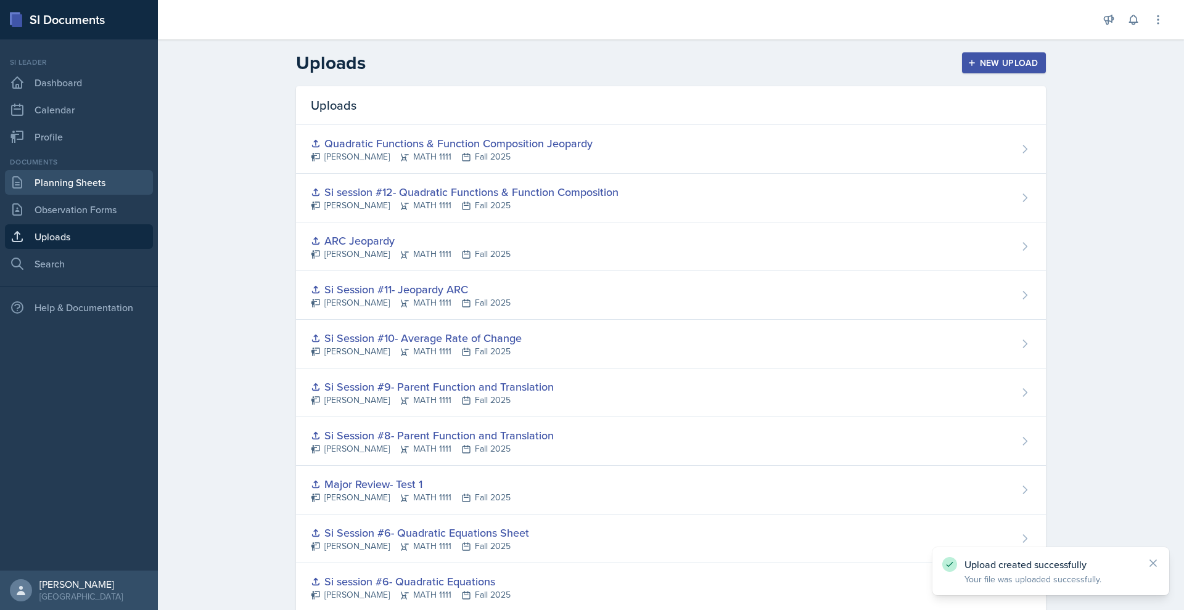
click at [71, 192] on link "Planning Sheets" at bounding box center [79, 182] width 148 height 25
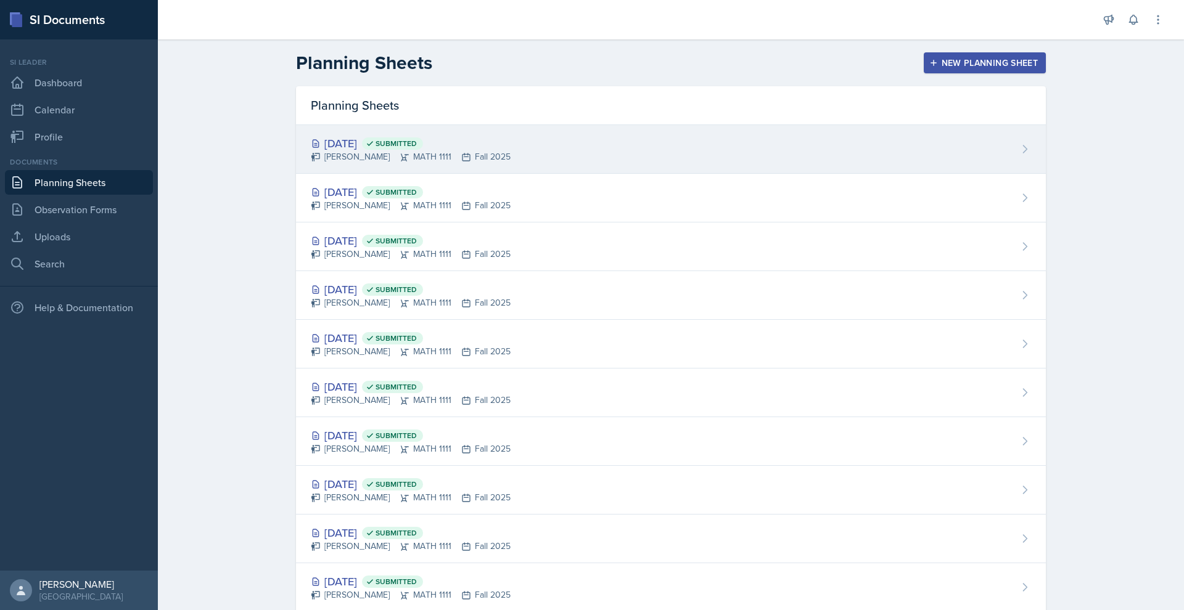
click at [338, 142] on div "[DATE] Submitted" at bounding box center [411, 143] width 200 height 17
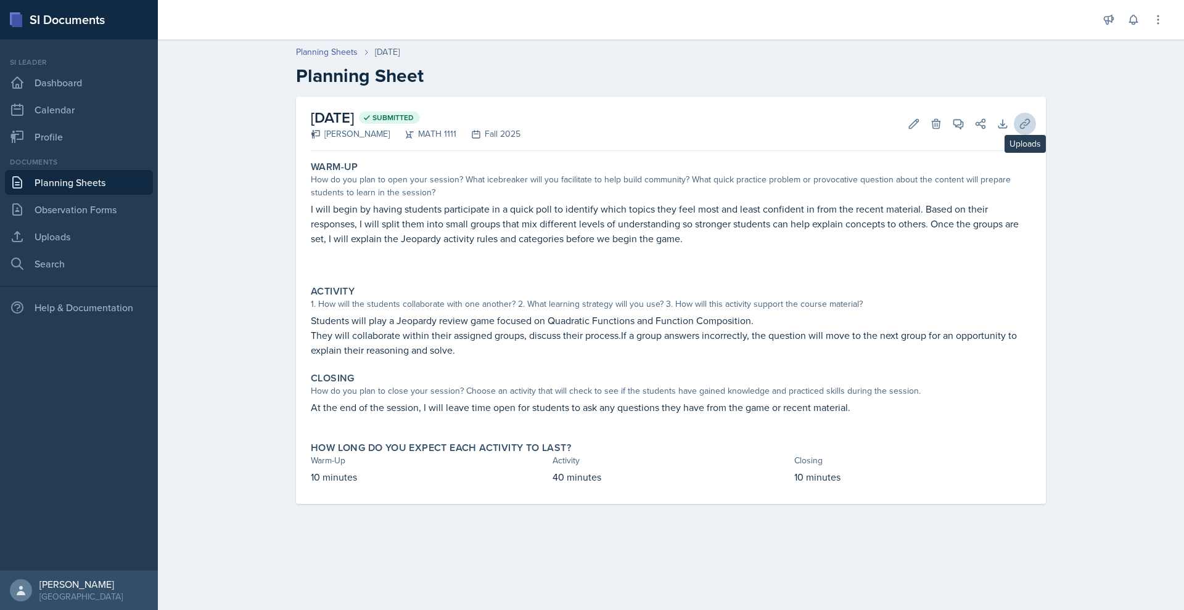
click at [1017, 125] on button "Uploads" at bounding box center [1025, 124] width 22 height 22
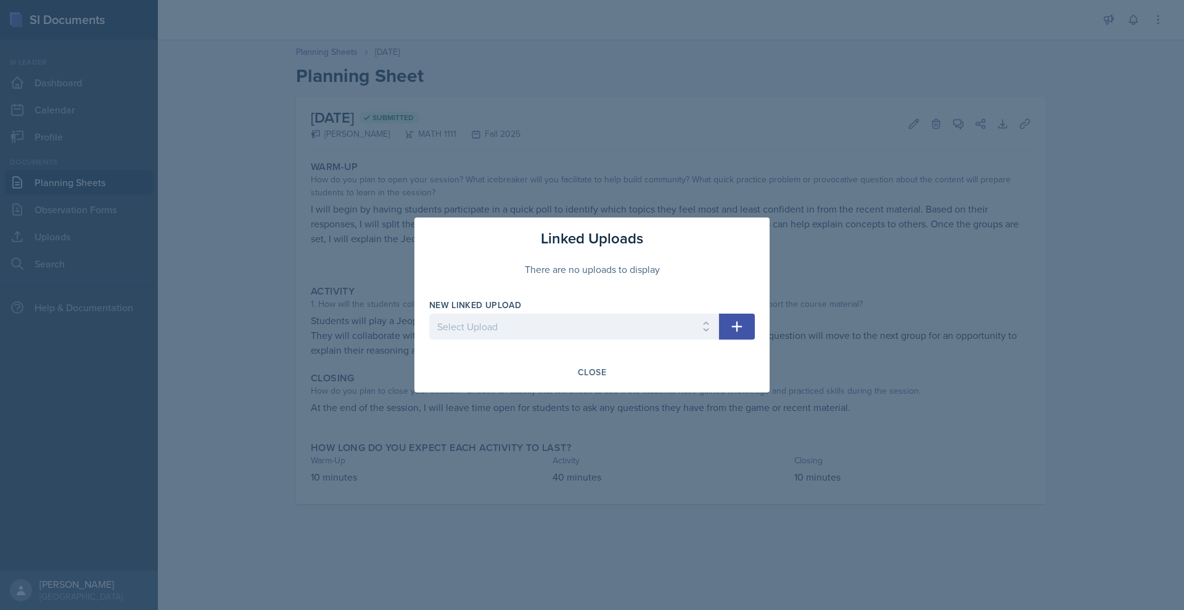
click at [666, 342] on div at bounding box center [574, 346] width 290 height 12
select select "cf79c5e9-b8a1-4121-aa29-379f20266a6d"
click at [731, 324] on icon "button" at bounding box center [736, 326] width 15 height 15
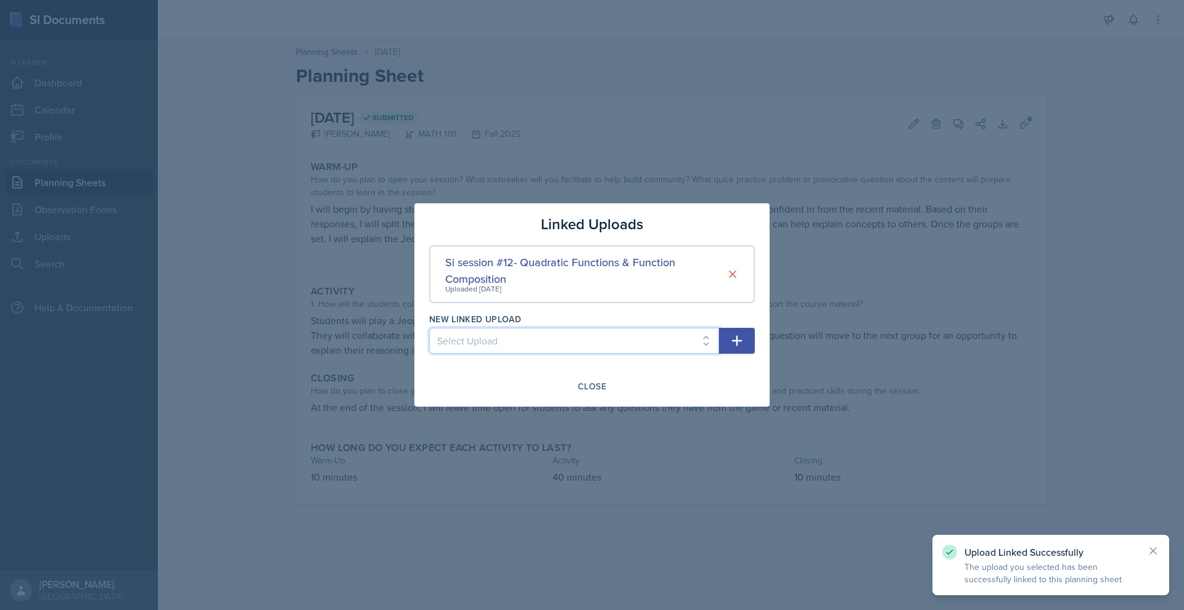
select select "713238c6-247d-48ad-8255-4a9c55c6ad98"
click at [734, 338] on icon "button" at bounding box center [736, 341] width 15 height 15
select select
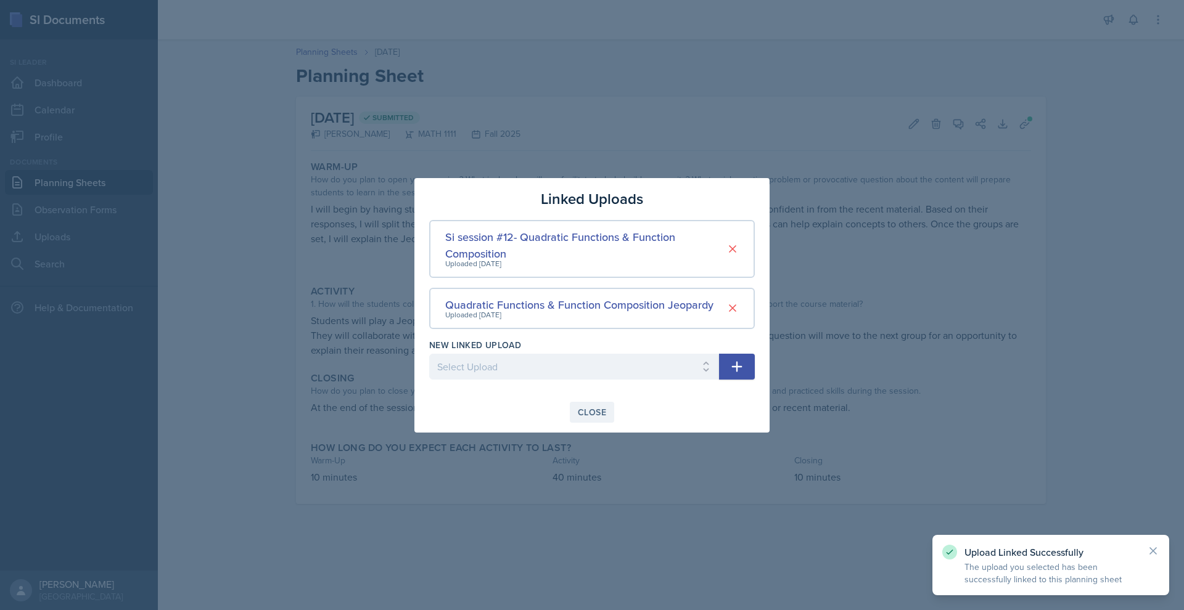
click at [582, 414] on div "Close" at bounding box center [592, 413] width 28 height 10
